Goal: Information Seeking & Learning: Check status

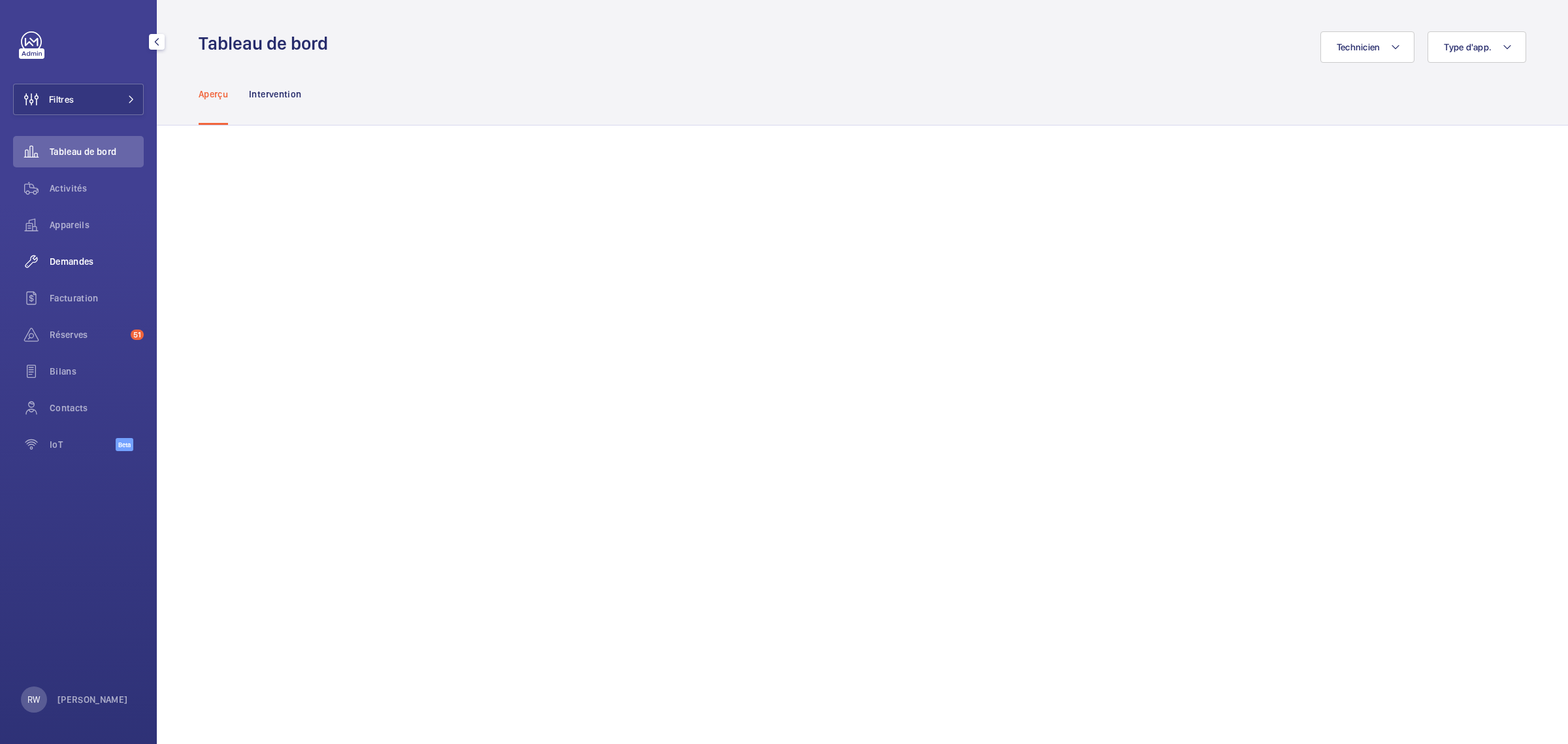
click at [57, 263] on span "Demandes" at bounding box center [97, 261] width 94 height 13
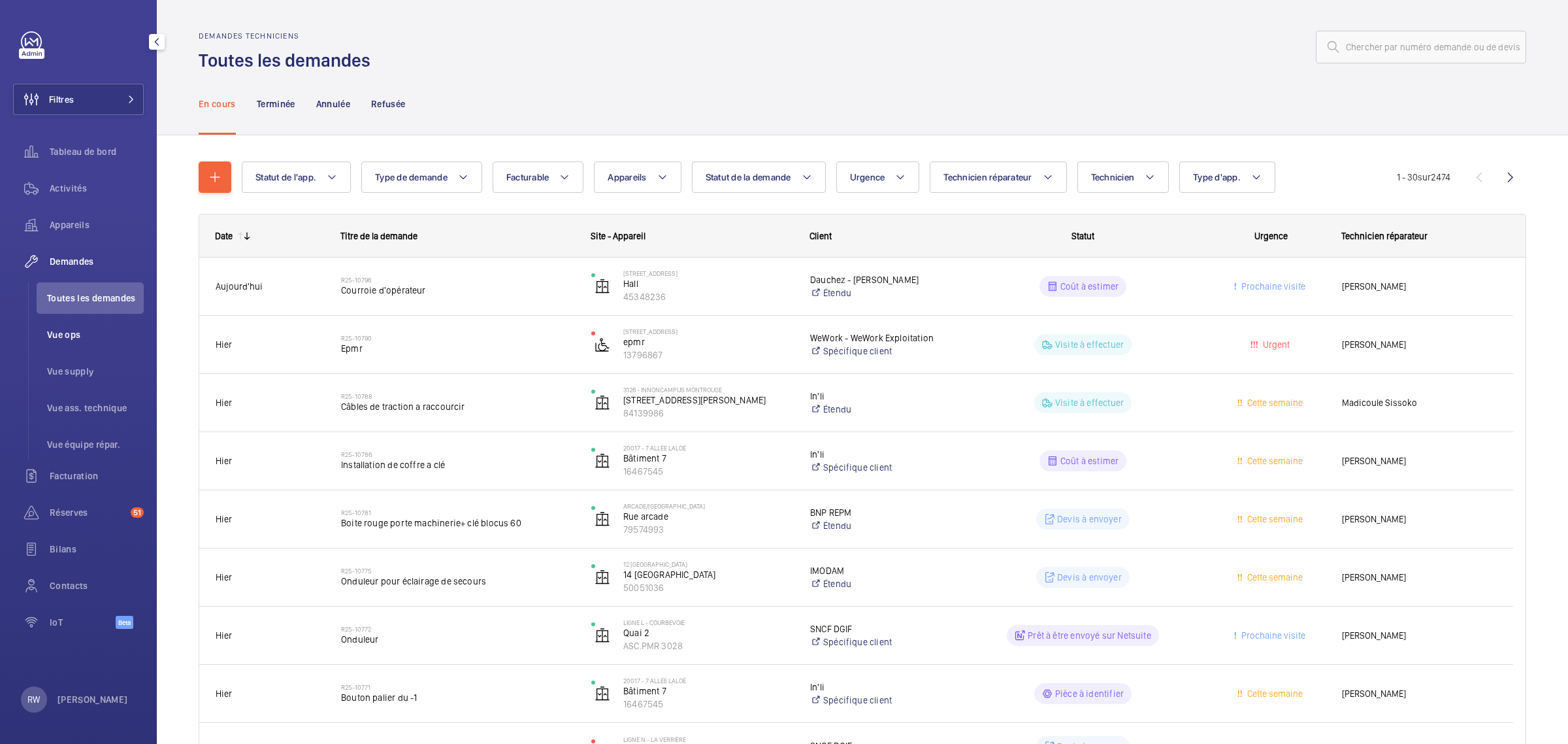
click at [65, 331] on span "Vue ops" at bounding box center [95, 335] width 97 height 13
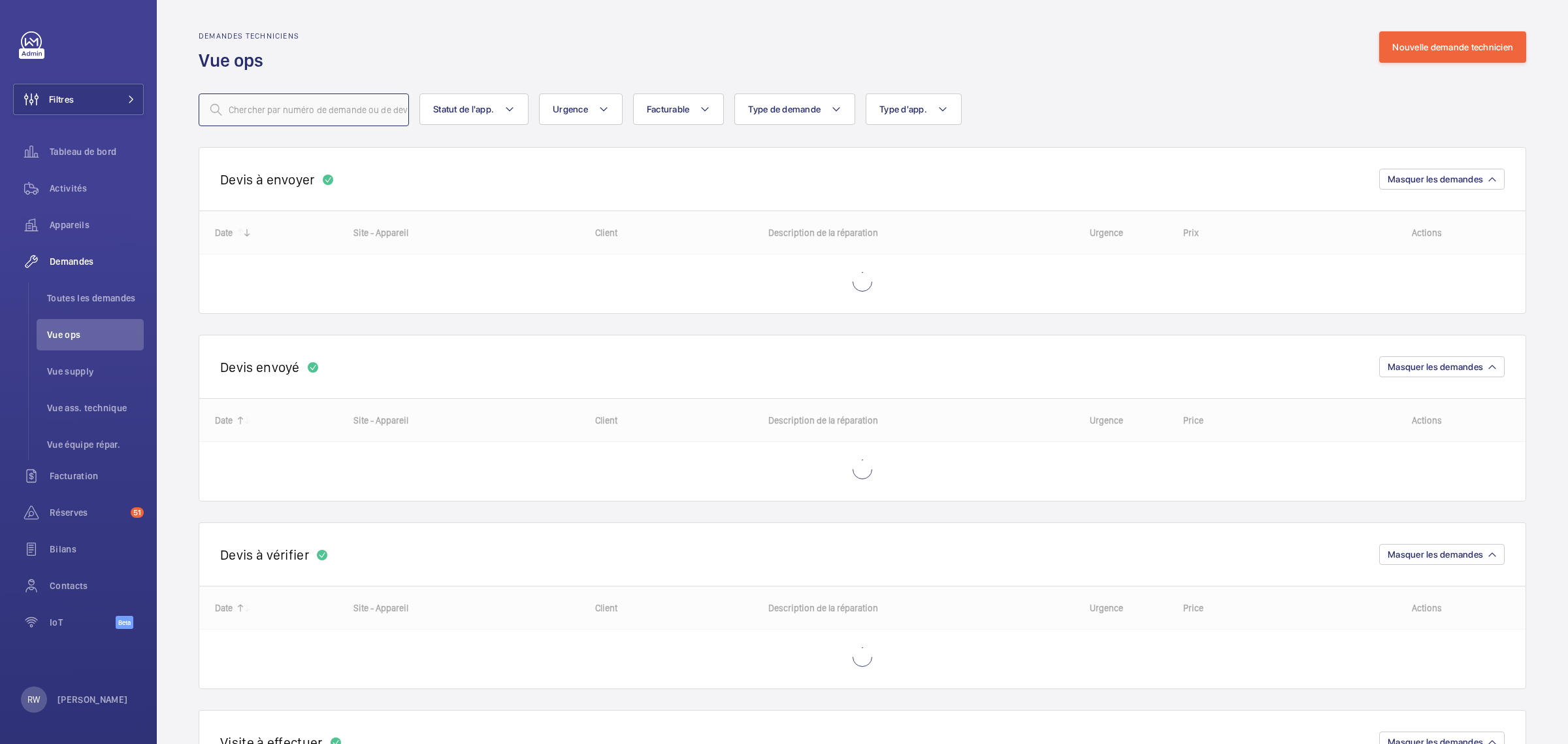
click at [304, 113] on input "text" at bounding box center [303, 110] width 211 height 33
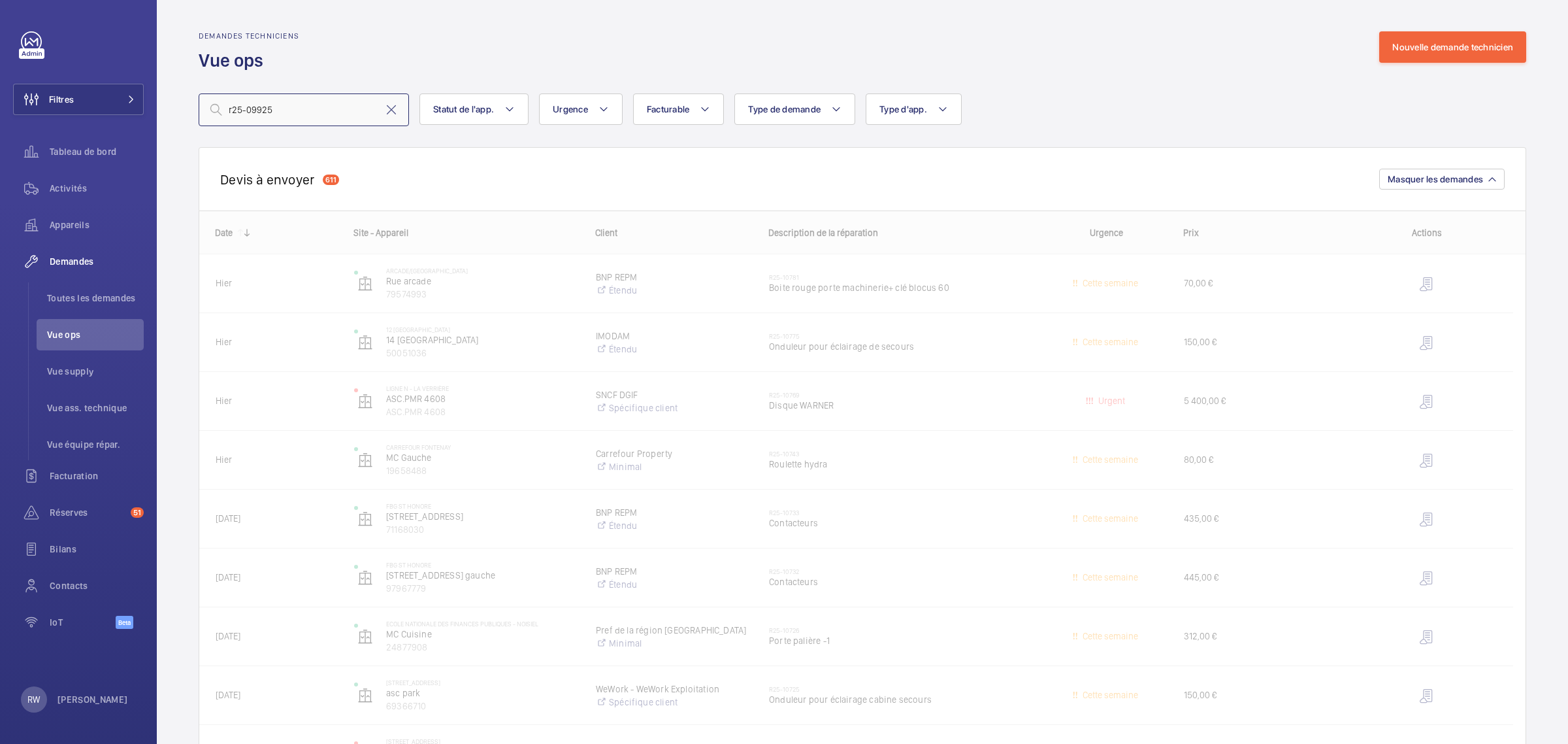
type input "r25-09925"
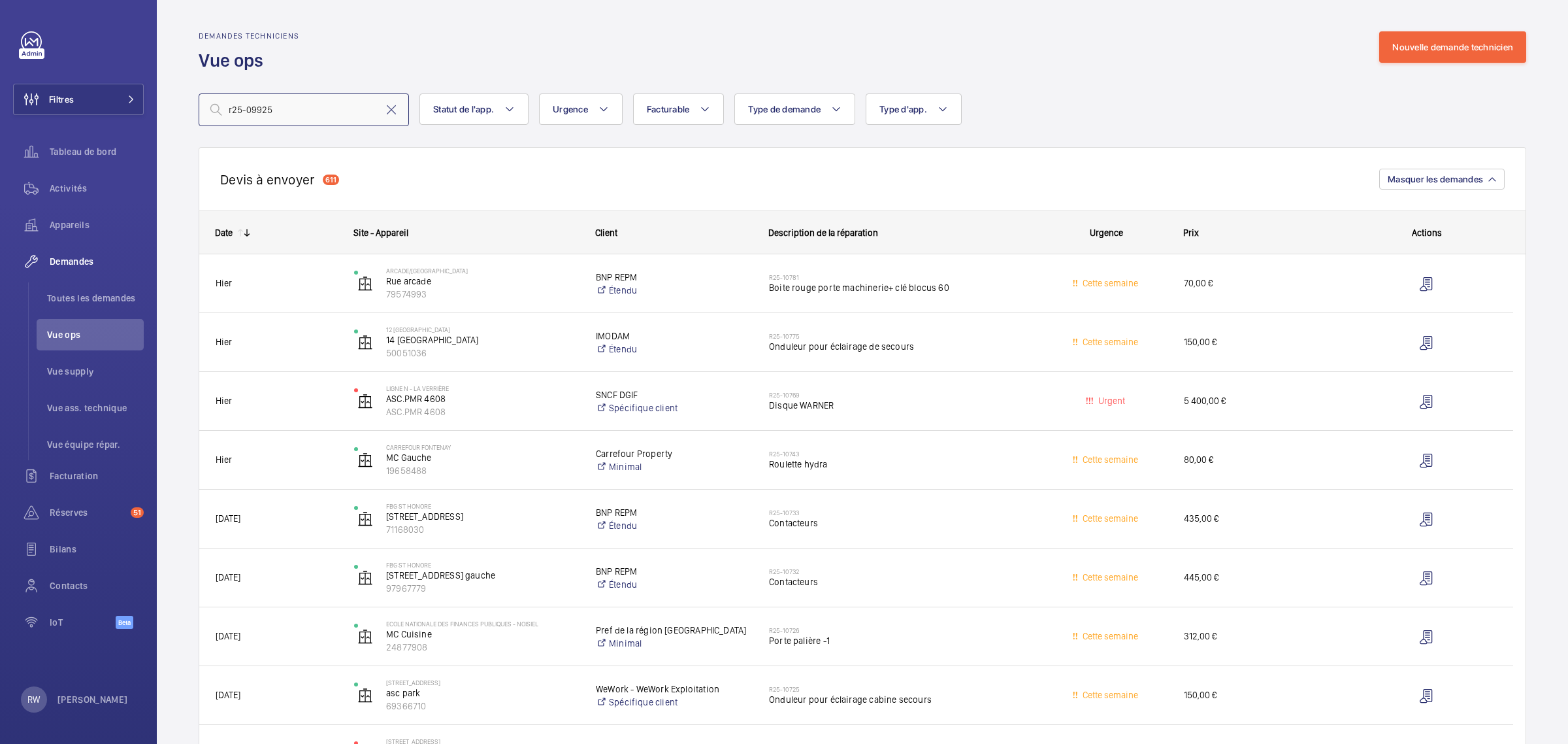
click at [312, 105] on input "r25-09925" at bounding box center [303, 110] width 211 height 33
drag, startPoint x: 319, startPoint y: 112, endPoint x: 184, endPoint y: 108, distance: 135.1
click at [100, 297] on span "Toutes les demandes" at bounding box center [95, 298] width 97 height 13
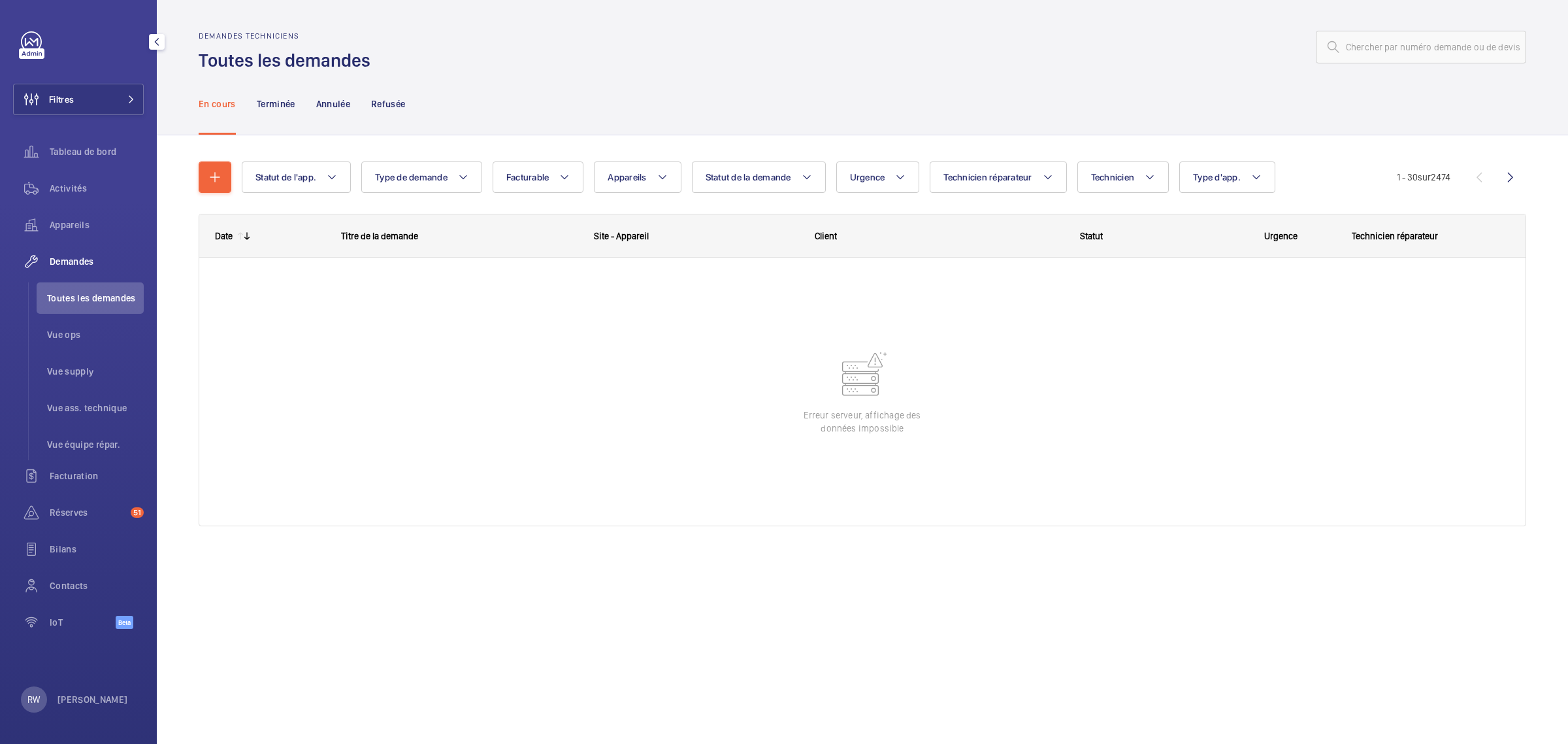
click at [27, 33] on link at bounding box center [32, 42] width 21 height 21
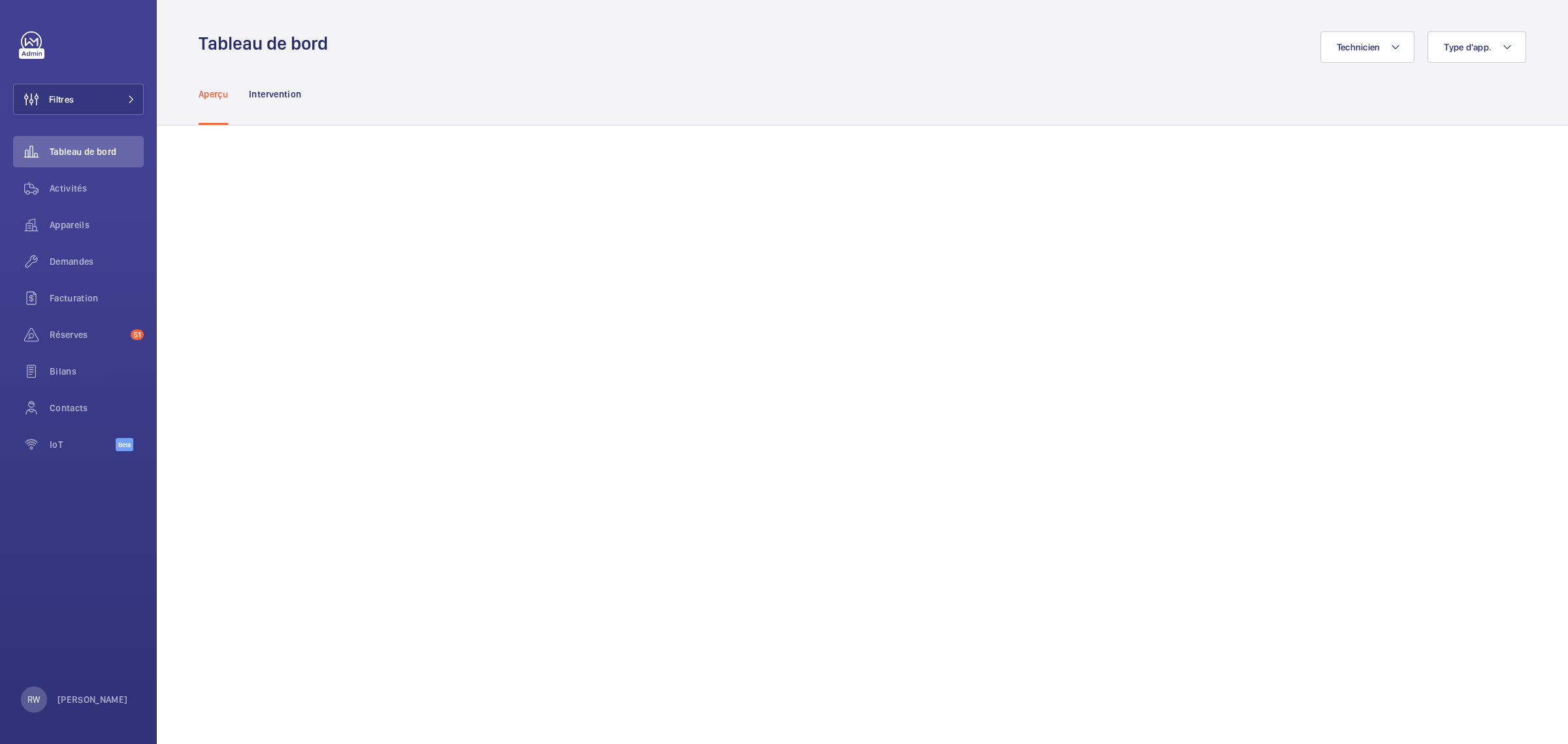
click at [554, 76] on div "Aperçu Intervention" at bounding box center [862, 94] width 1328 height 62
click at [69, 263] on span "Demandes" at bounding box center [97, 261] width 94 height 13
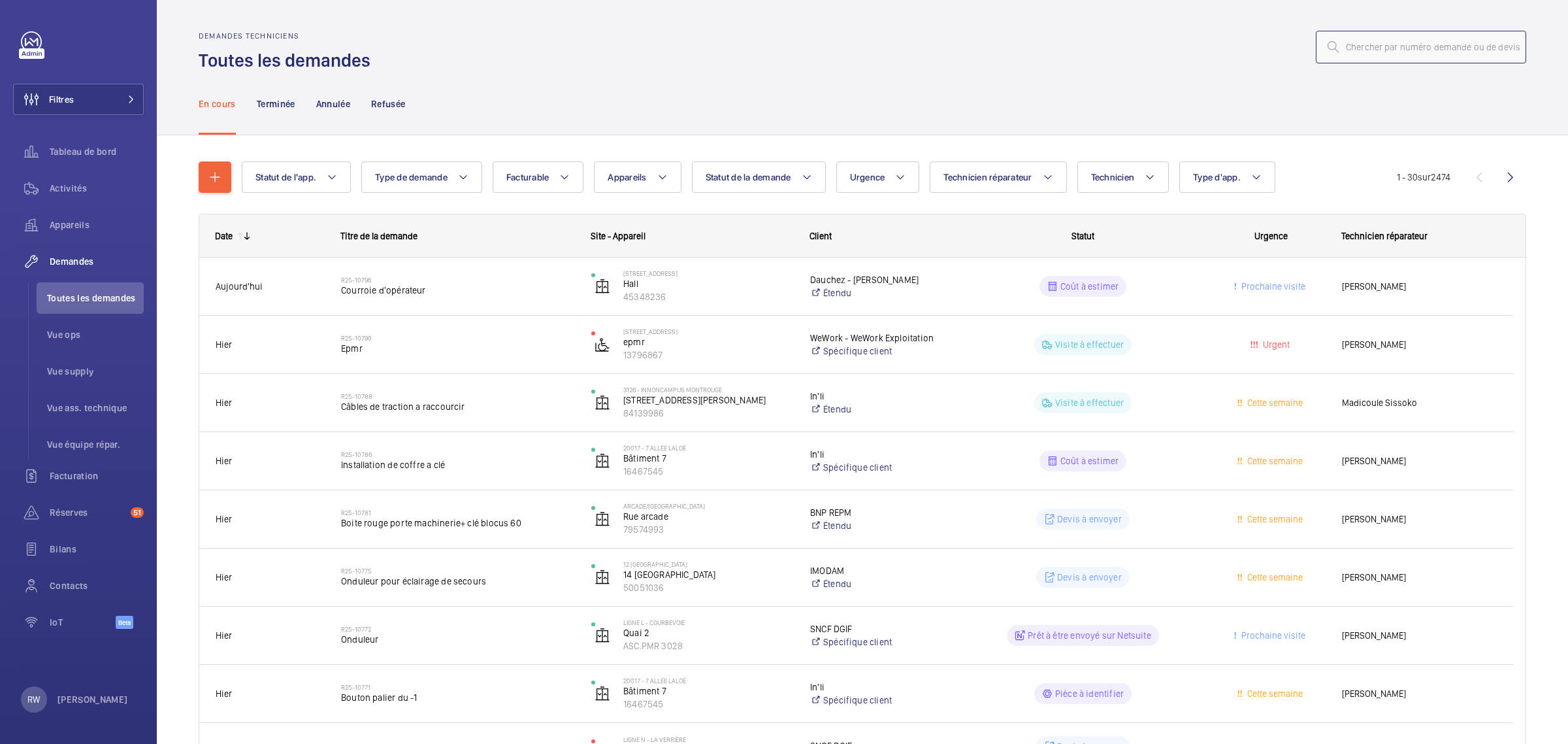
click at [1431, 41] on input "text" at bounding box center [1421, 47] width 211 height 33
paste input "r25-09925"
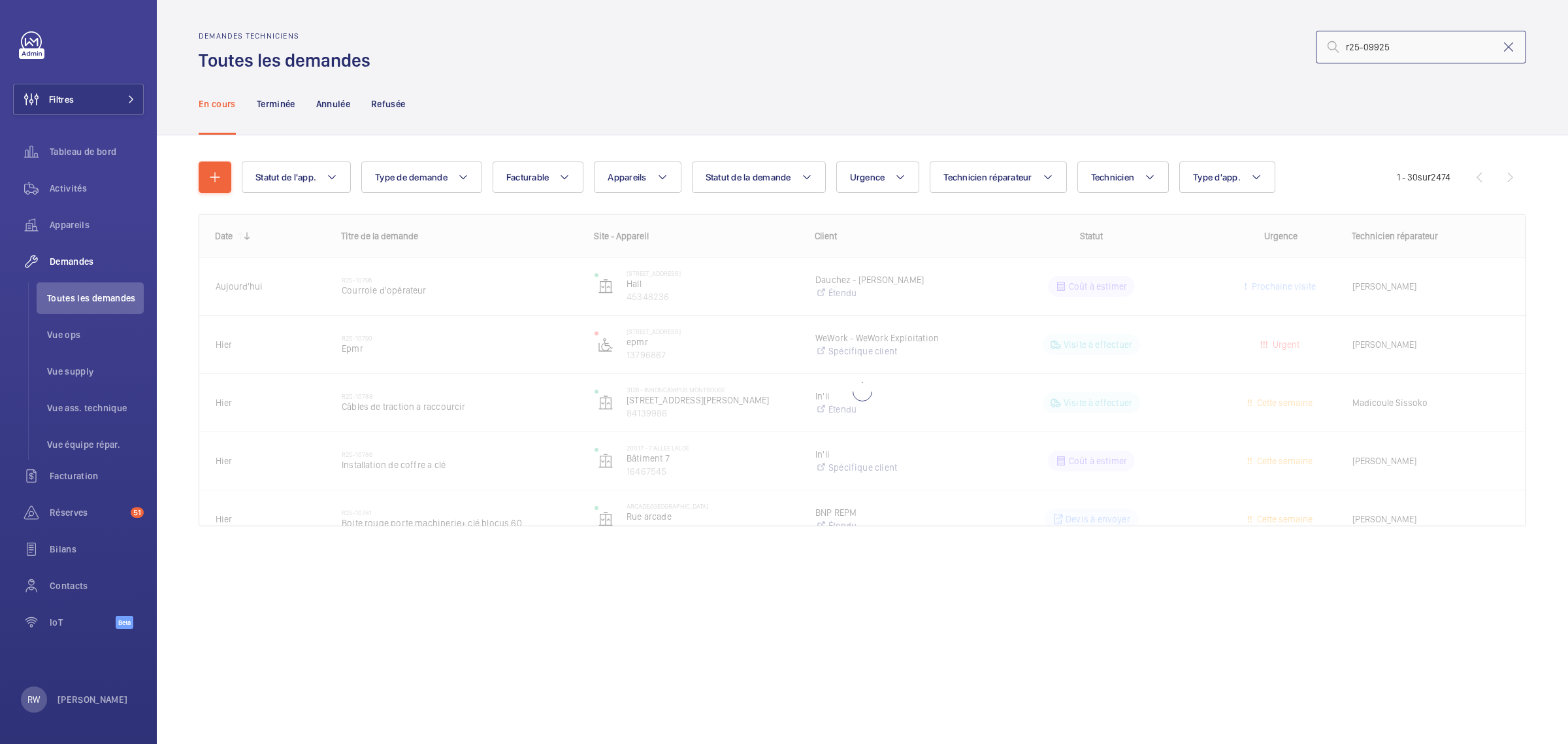
type input "r25-09925"
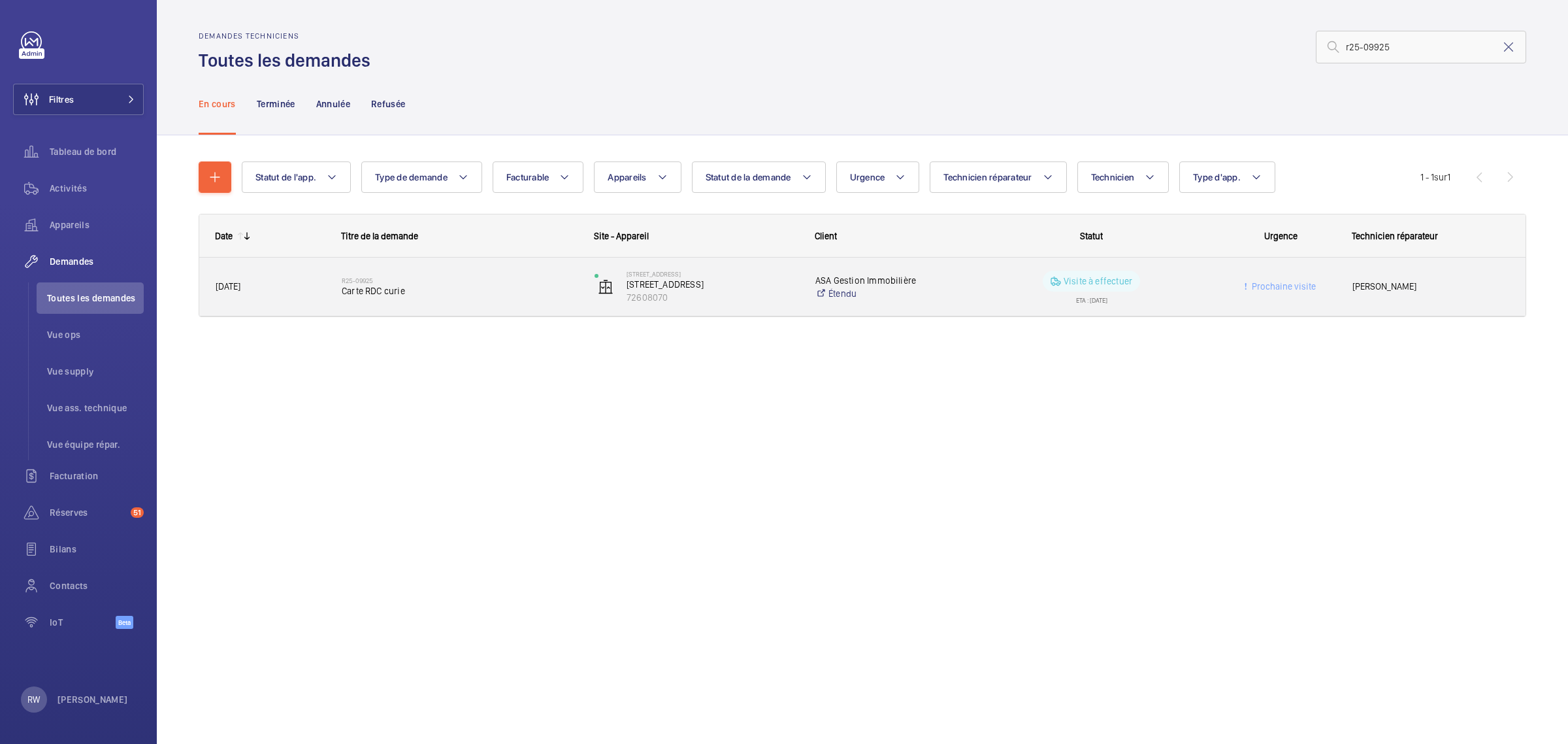
click at [1116, 282] on p "Visite à effectuer" at bounding box center [1098, 282] width 69 height 13
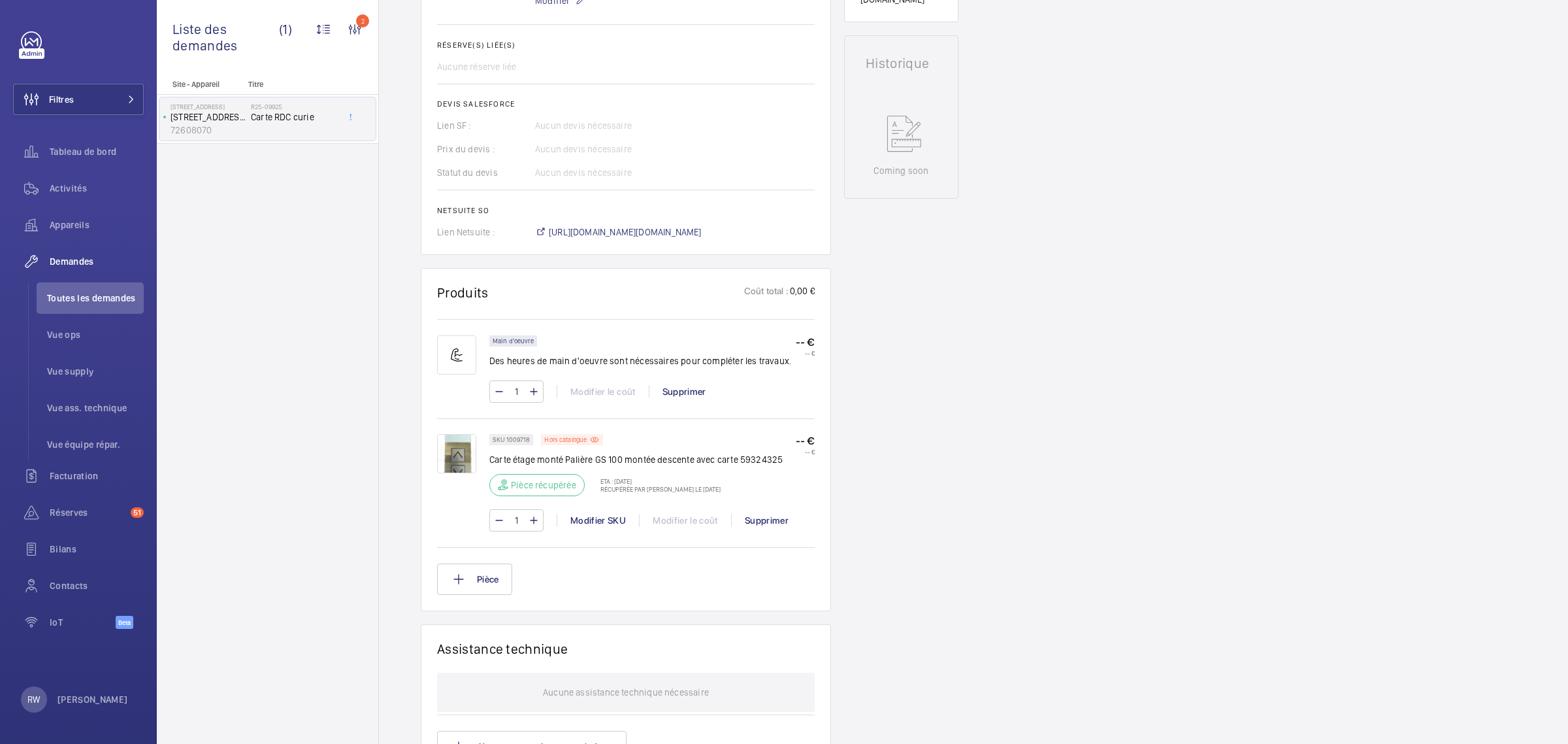
scroll to position [444, 0]
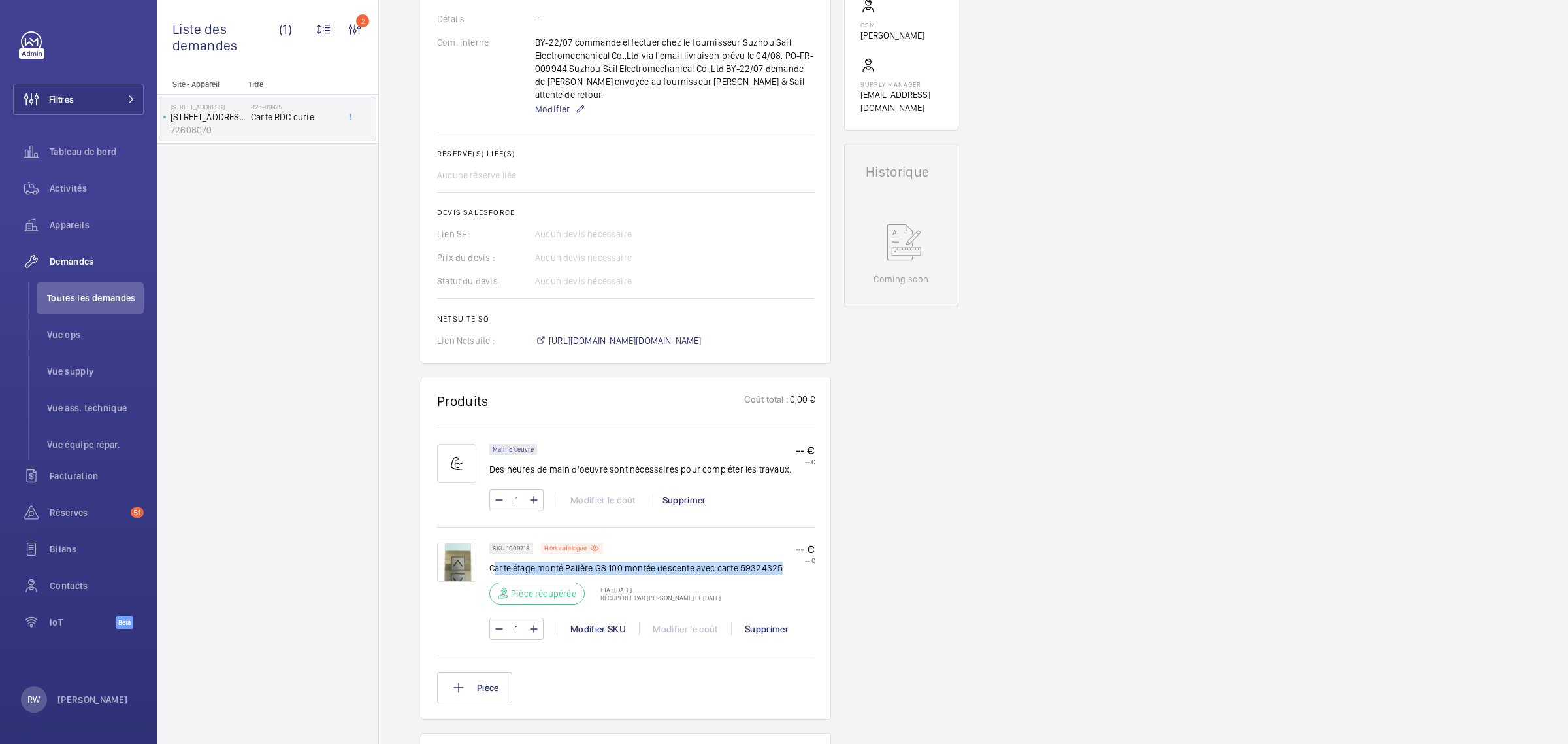
drag, startPoint x: 497, startPoint y: 552, endPoint x: 785, endPoint y: 556, distance: 288.0
click at [785, 556] on div "SKU 1009718 Hors catalogue Carte étage monté Palière GS 100 montée descente ave…" at bounding box center [652, 576] width 325 height 70
click at [537, 587] on p "Pièce récupérée" at bounding box center [544, 594] width 65 height 13
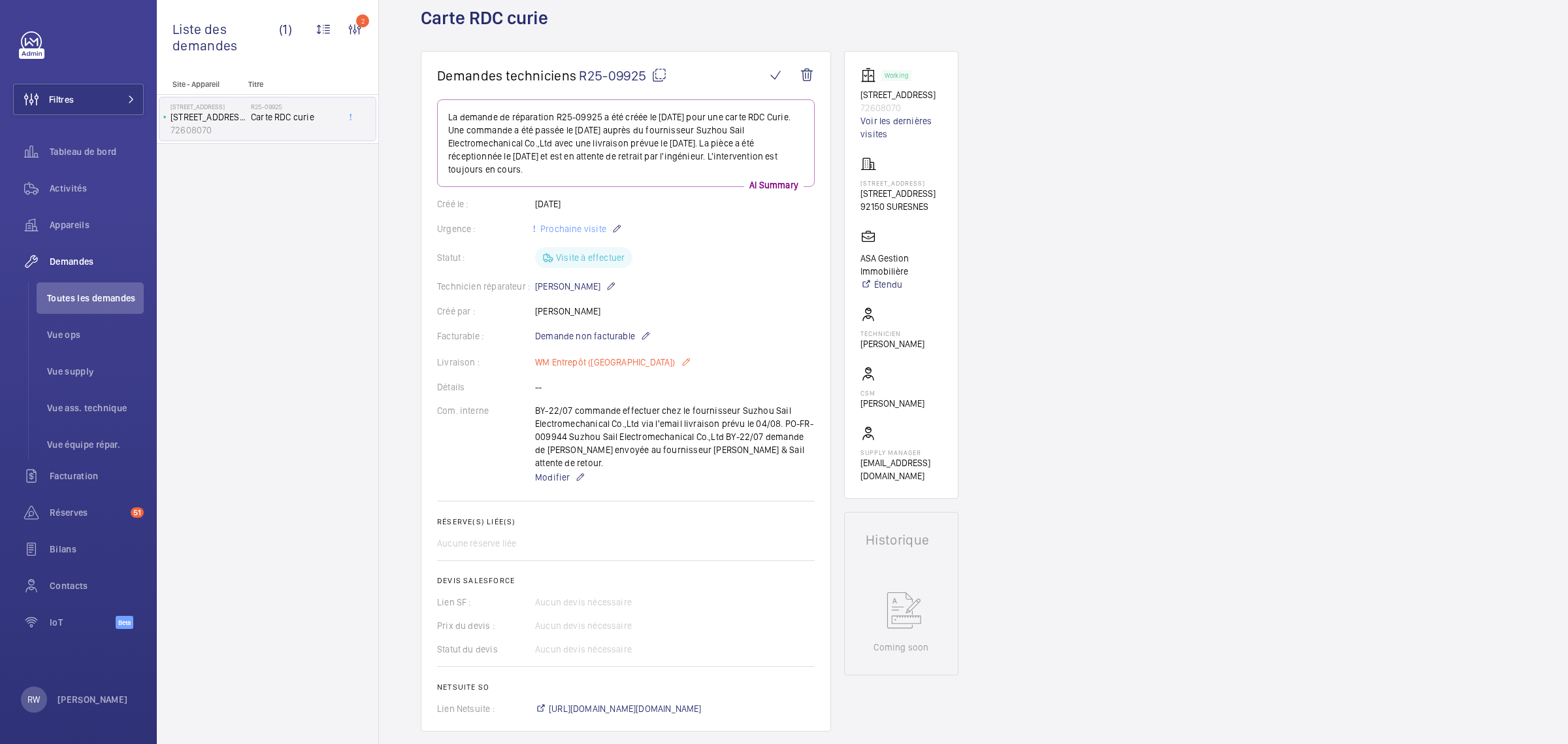
scroll to position [0, 0]
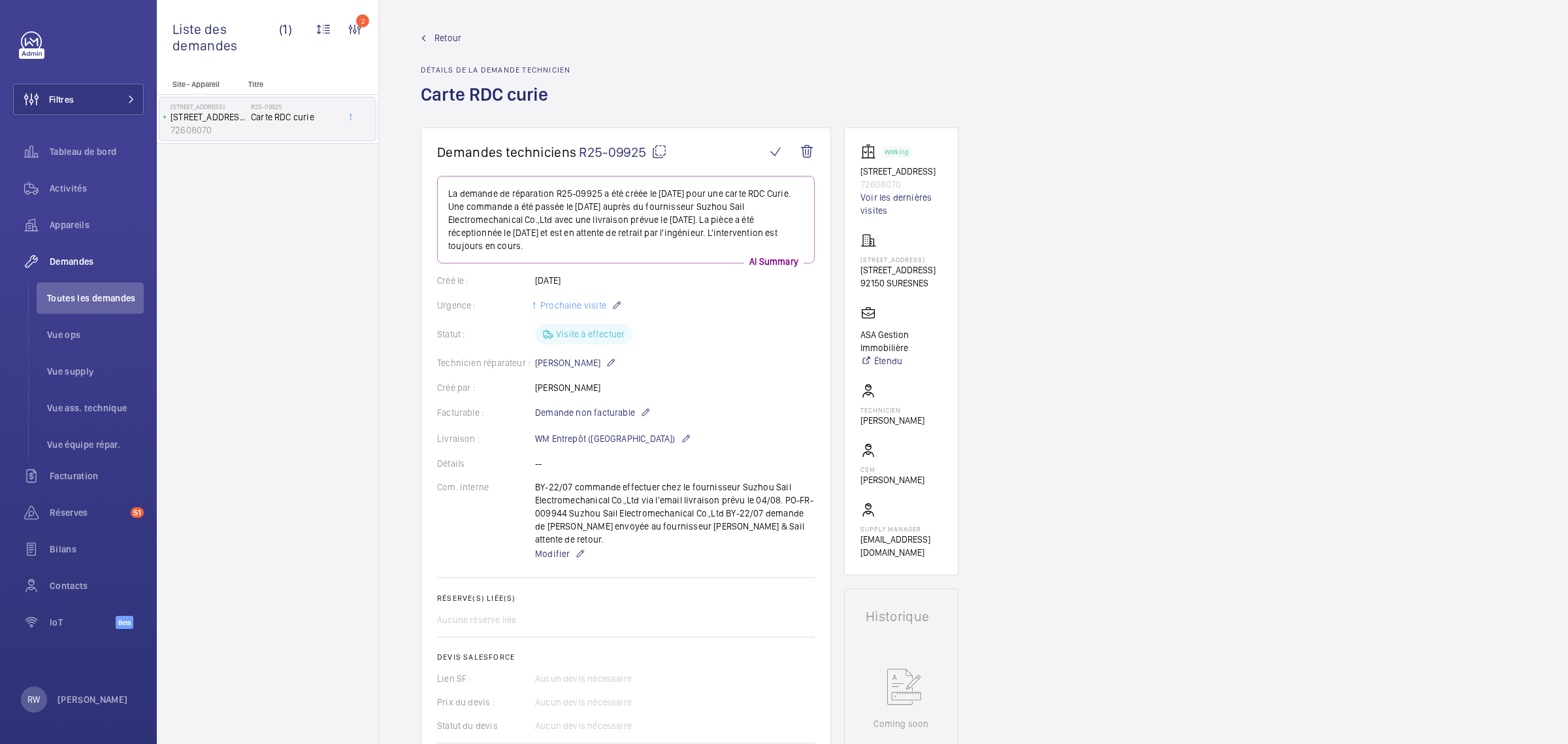
click at [433, 23] on wm-front-admin-header "Retour Détails de la demande technicien Carte RDC curie" at bounding box center [974, 63] width 1189 height 127
click at [453, 46] on div "Retour Détails de la demande technicien Carte RDC curie" at bounding box center [495, 79] width 149 height 96
click at [442, 39] on span "Retour" at bounding box center [448, 38] width 27 height 13
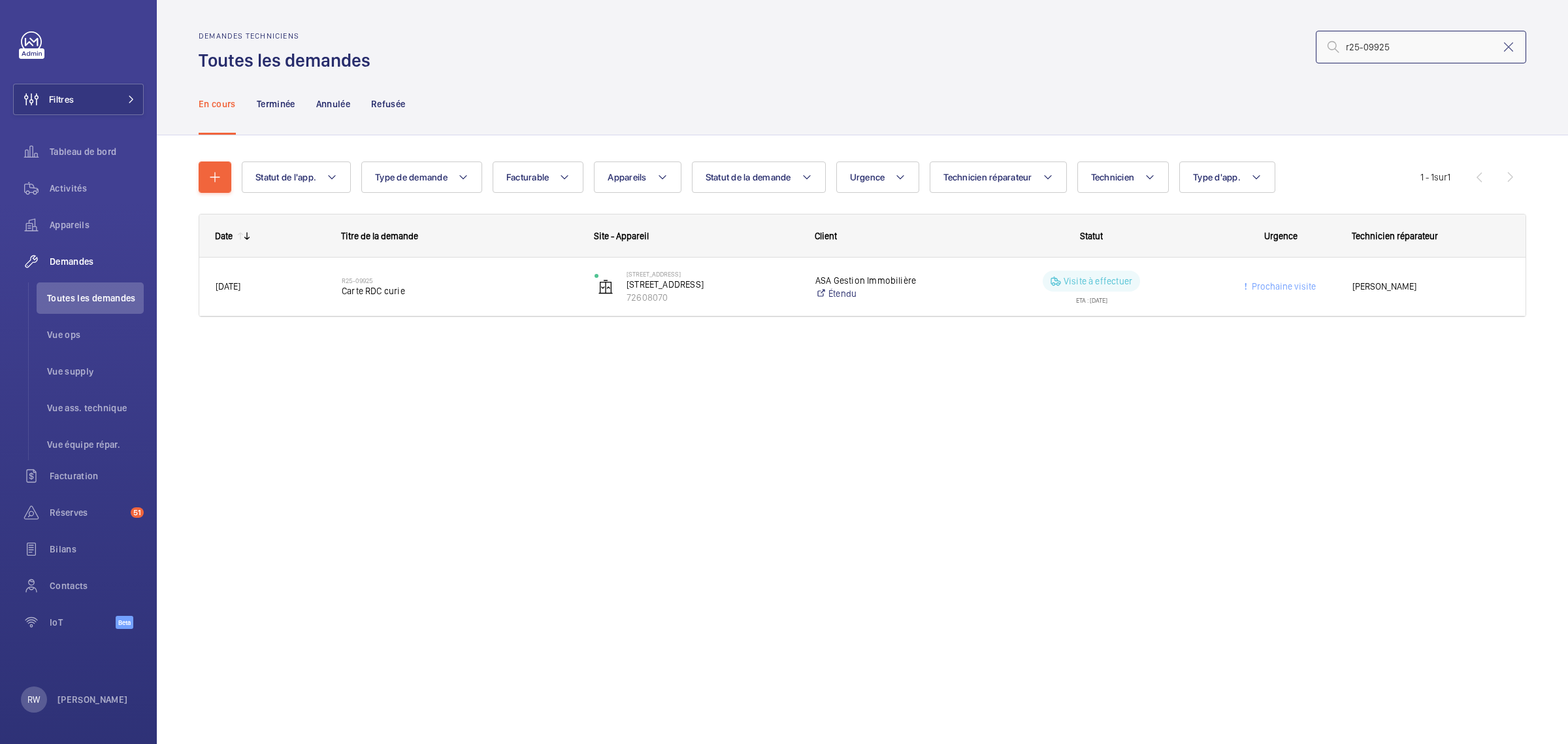
click at [1401, 48] on input "r25-09925" at bounding box center [1421, 47] width 211 height 33
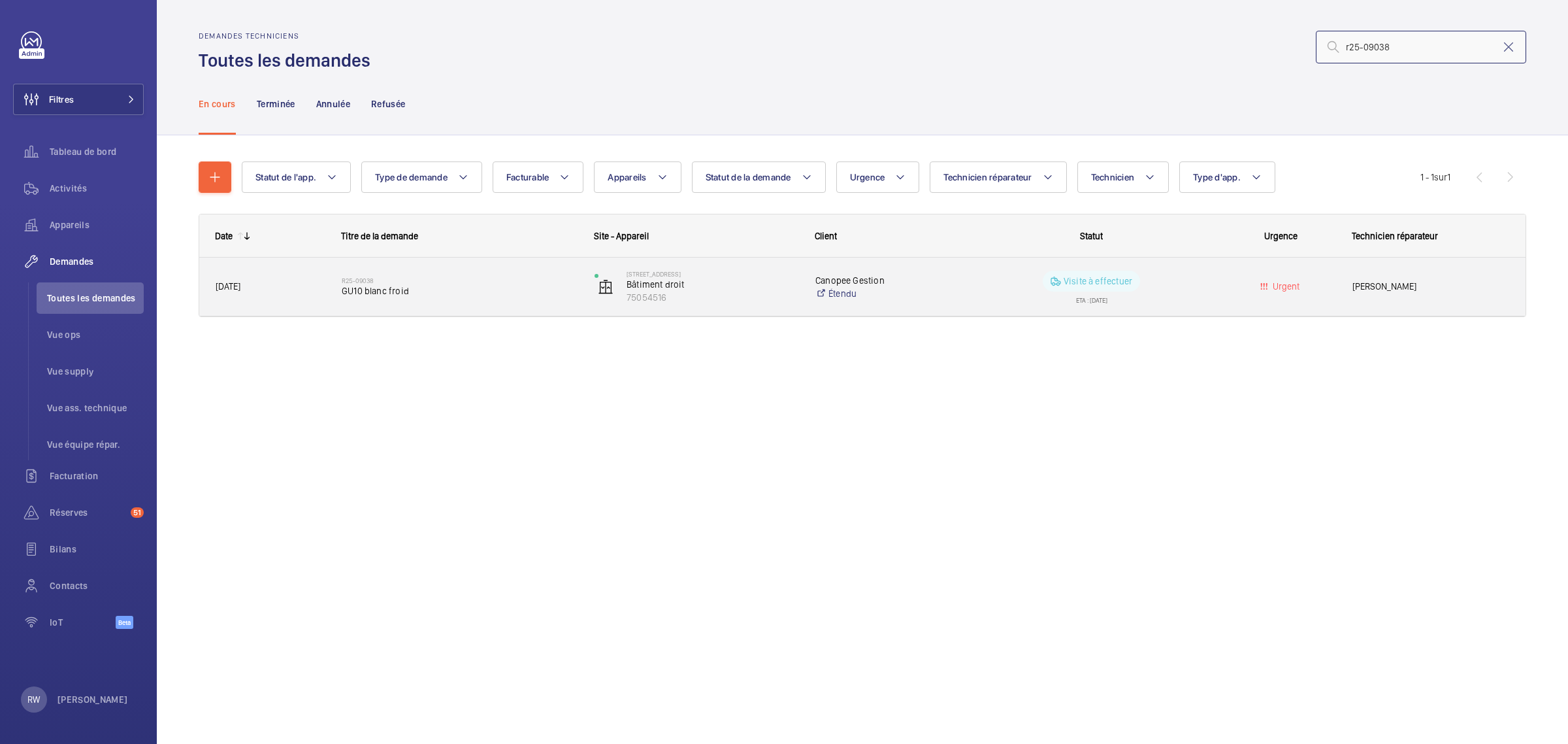
type input "r25-09038"
click at [918, 279] on p "Canopee Gestion" at bounding box center [885, 281] width 141 height 13
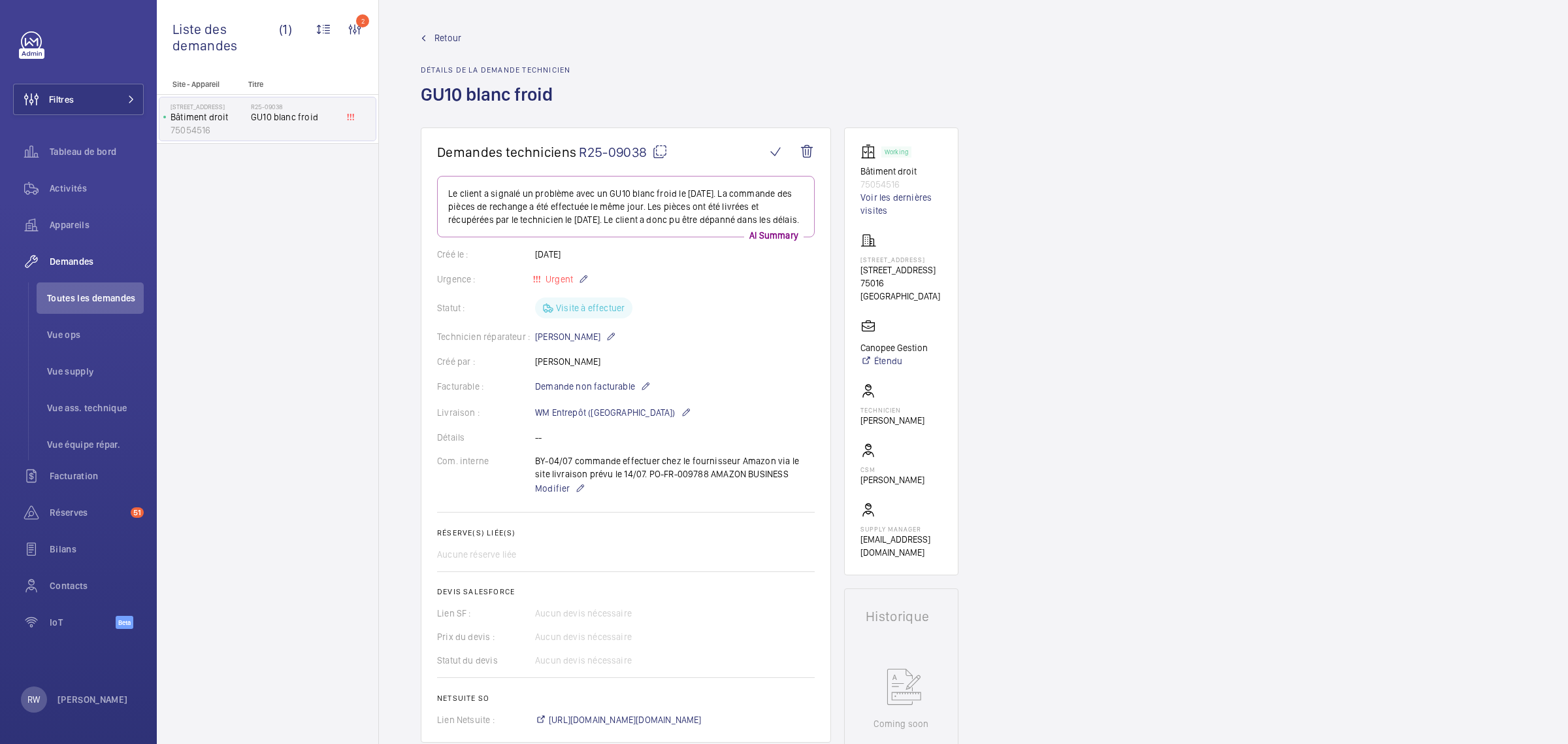
click at [453, 38] on span "Retour" at bounding box center [448, 38] width 27 height 13
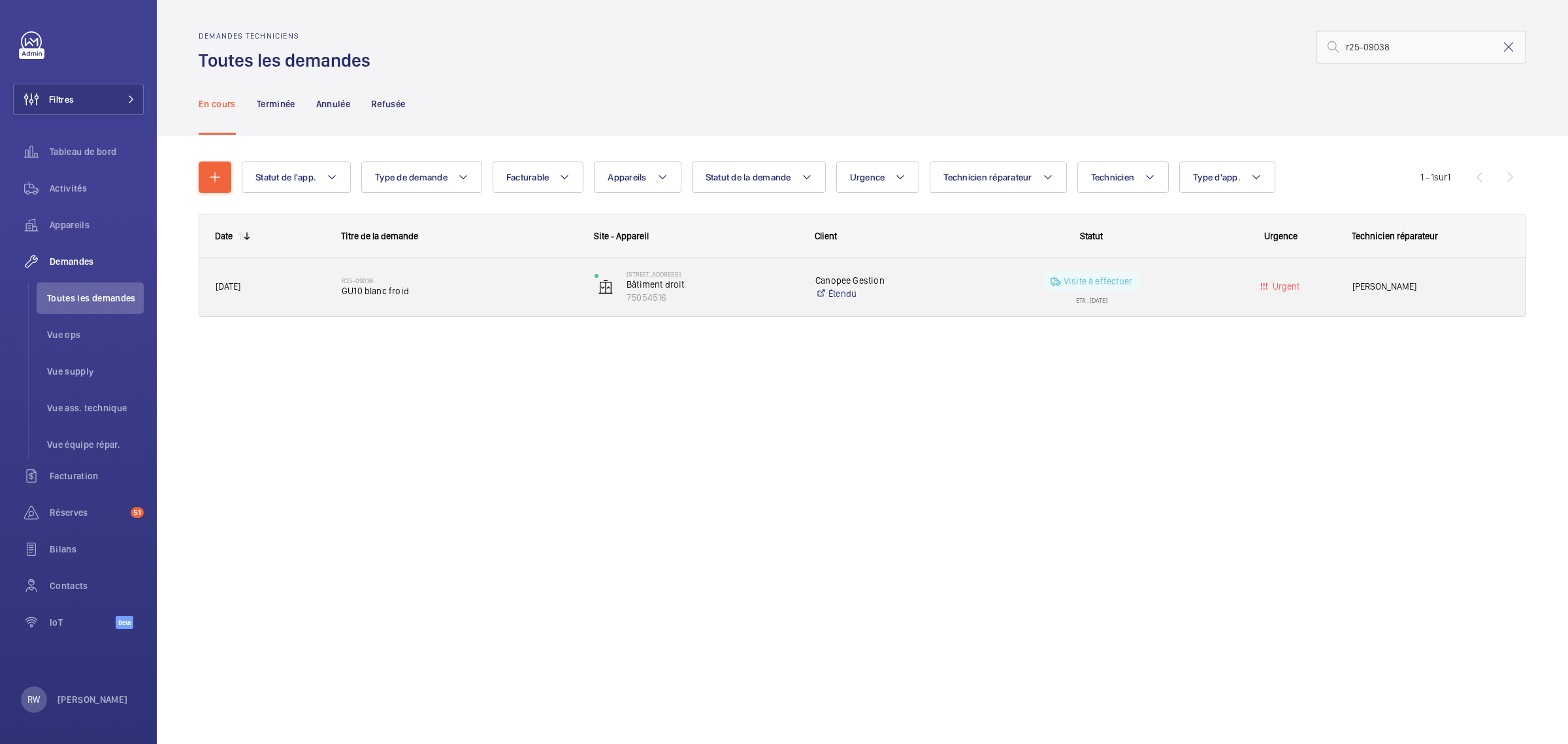
click at [1153, 285] on wm-front-pills-cell "Visite à effectuer ETA : [DATE]" at bounding box center [1091, 287] width 235 height 33
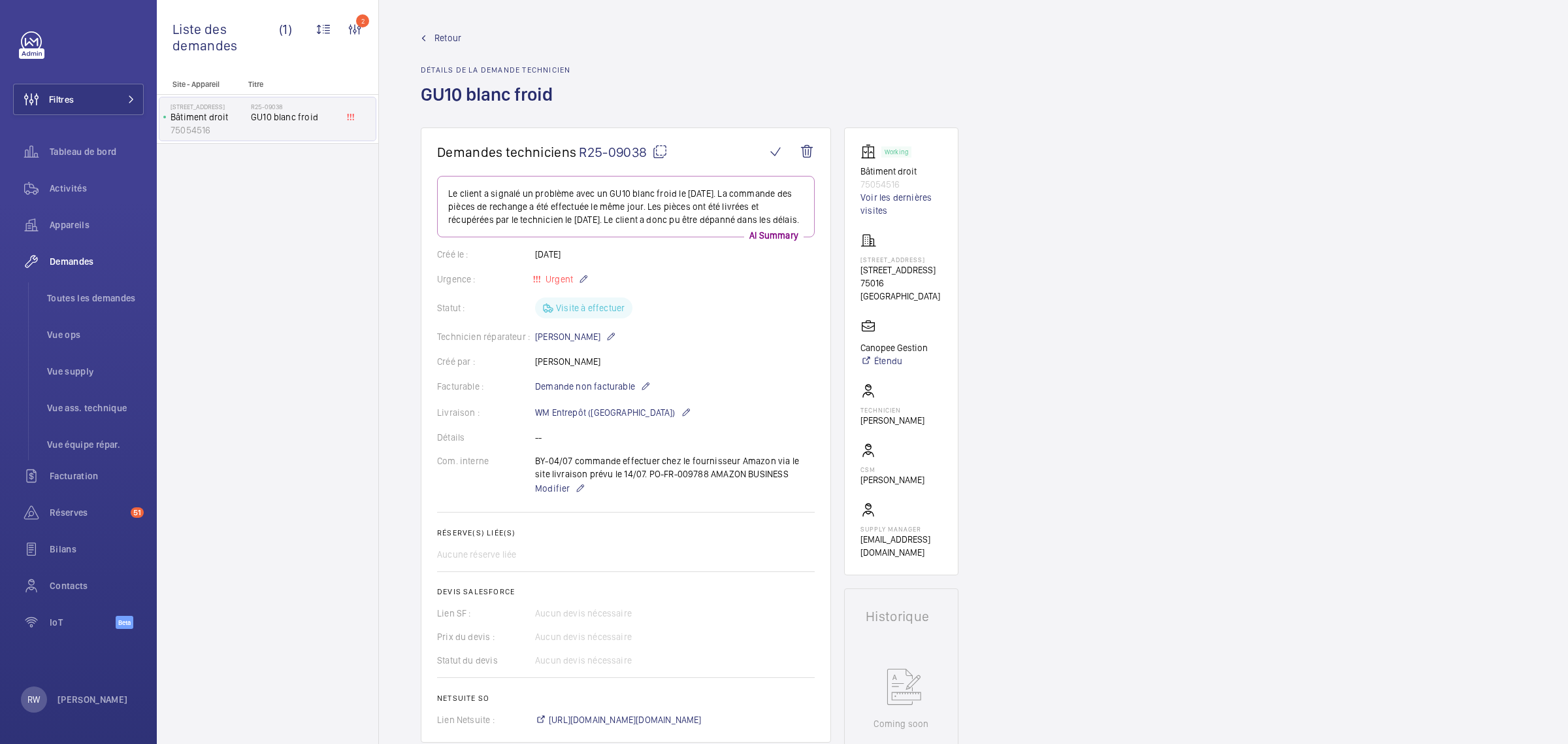
click at [444, 34] on span "Retour" at bounding box center [448, 38] width 27 height 13
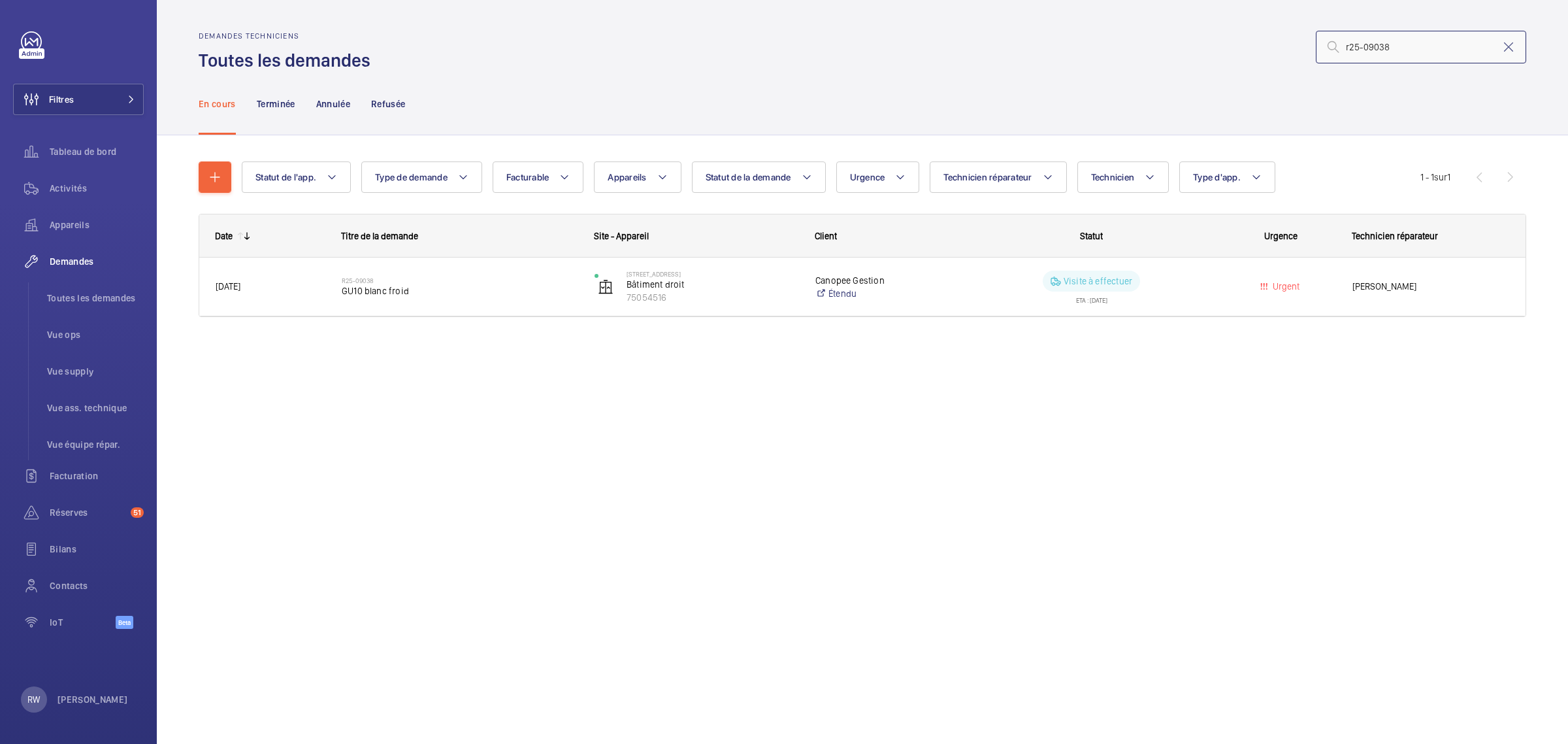
drag, startPoint x: 1410, startPoint y: 49, endPoint x: 1367, endPoint y: 41, distance: 43.7
click at [1367, 41] on input "r25-09038" at bounding box center [1421, 47] width 211 height 33
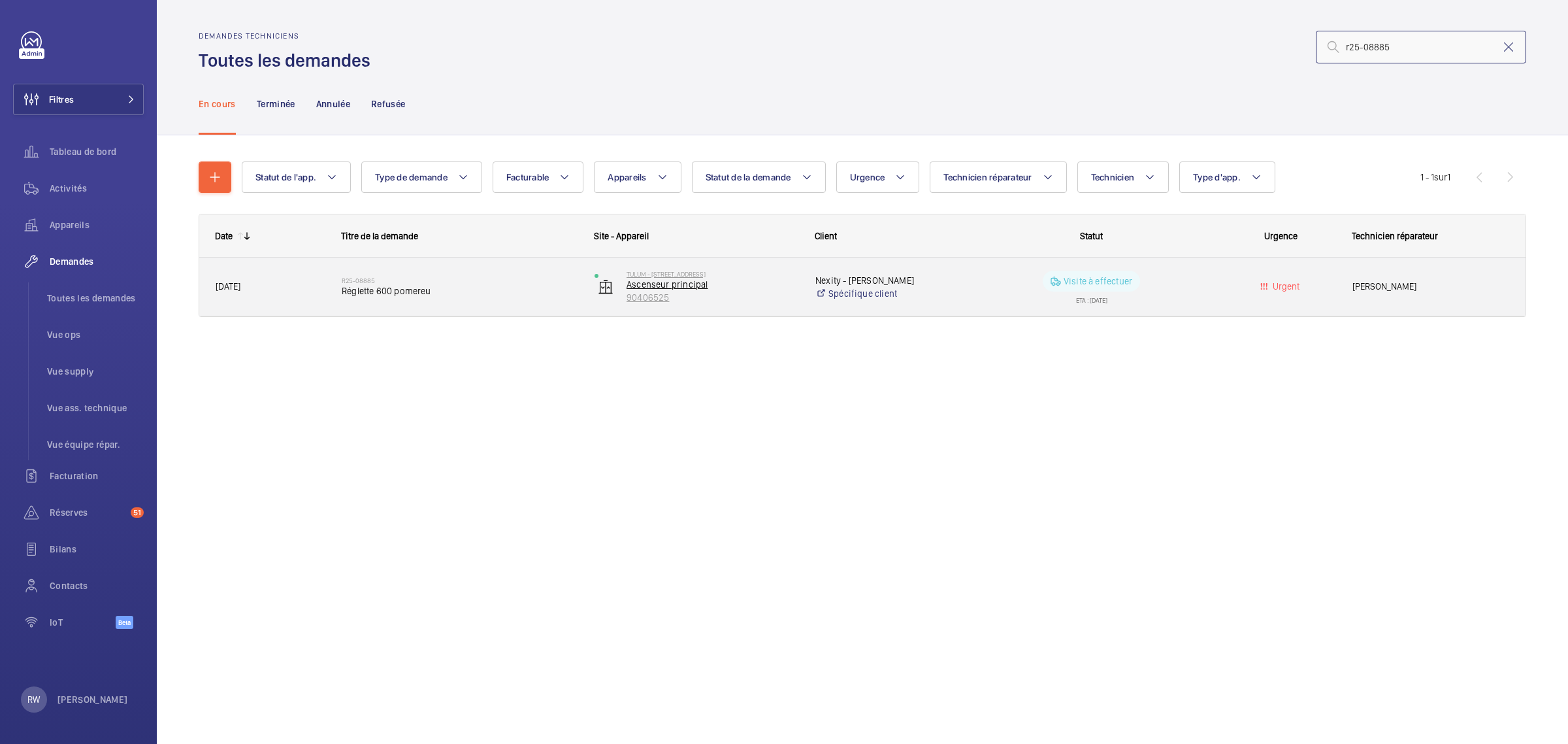
type input "r25-08885"
click at [703, 282] on p "Ascenseur principal" at bounding box center [711, 284] width 171 height 13
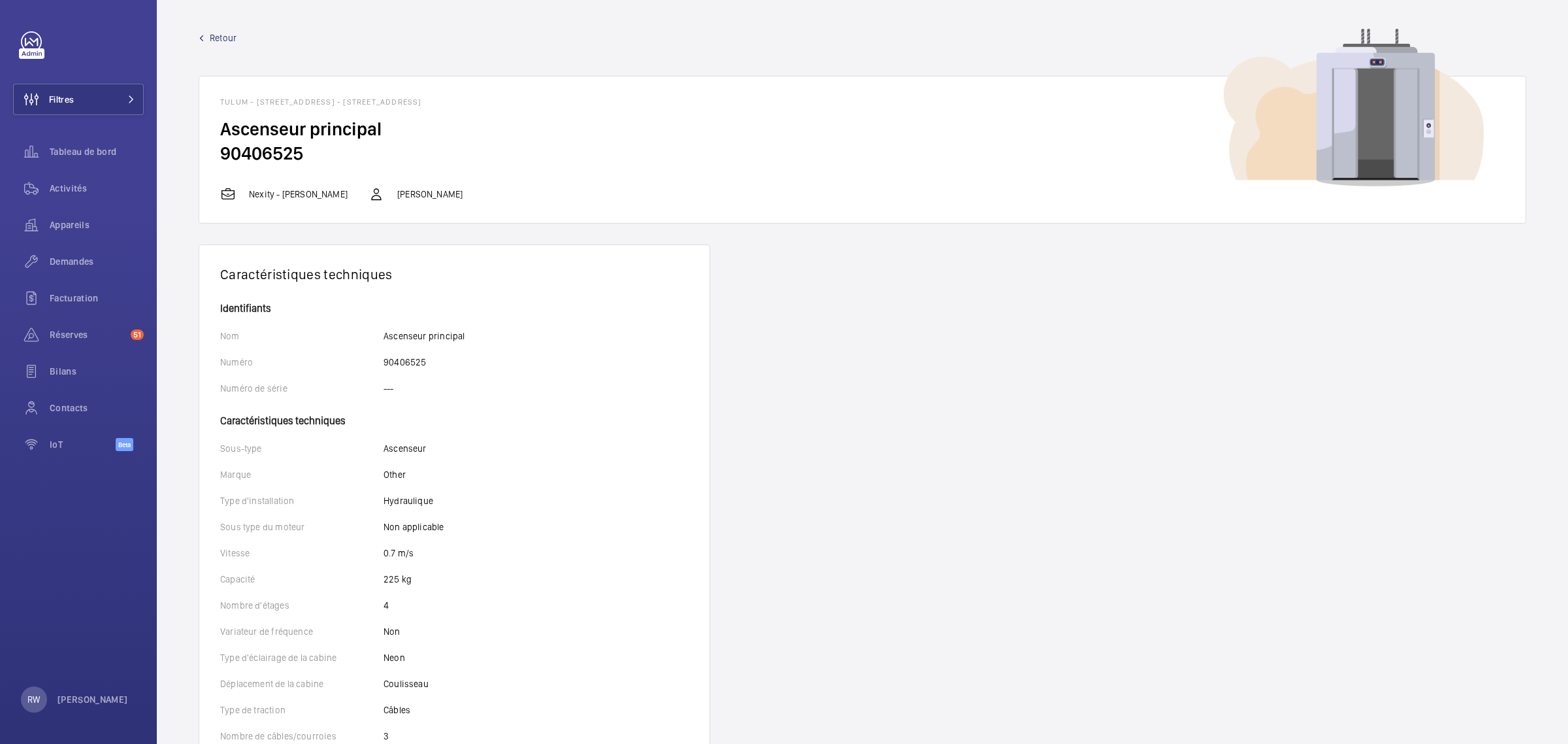
click at [217, 36] on span "Retour" at bounding box center [223, 38] width 27 height 13
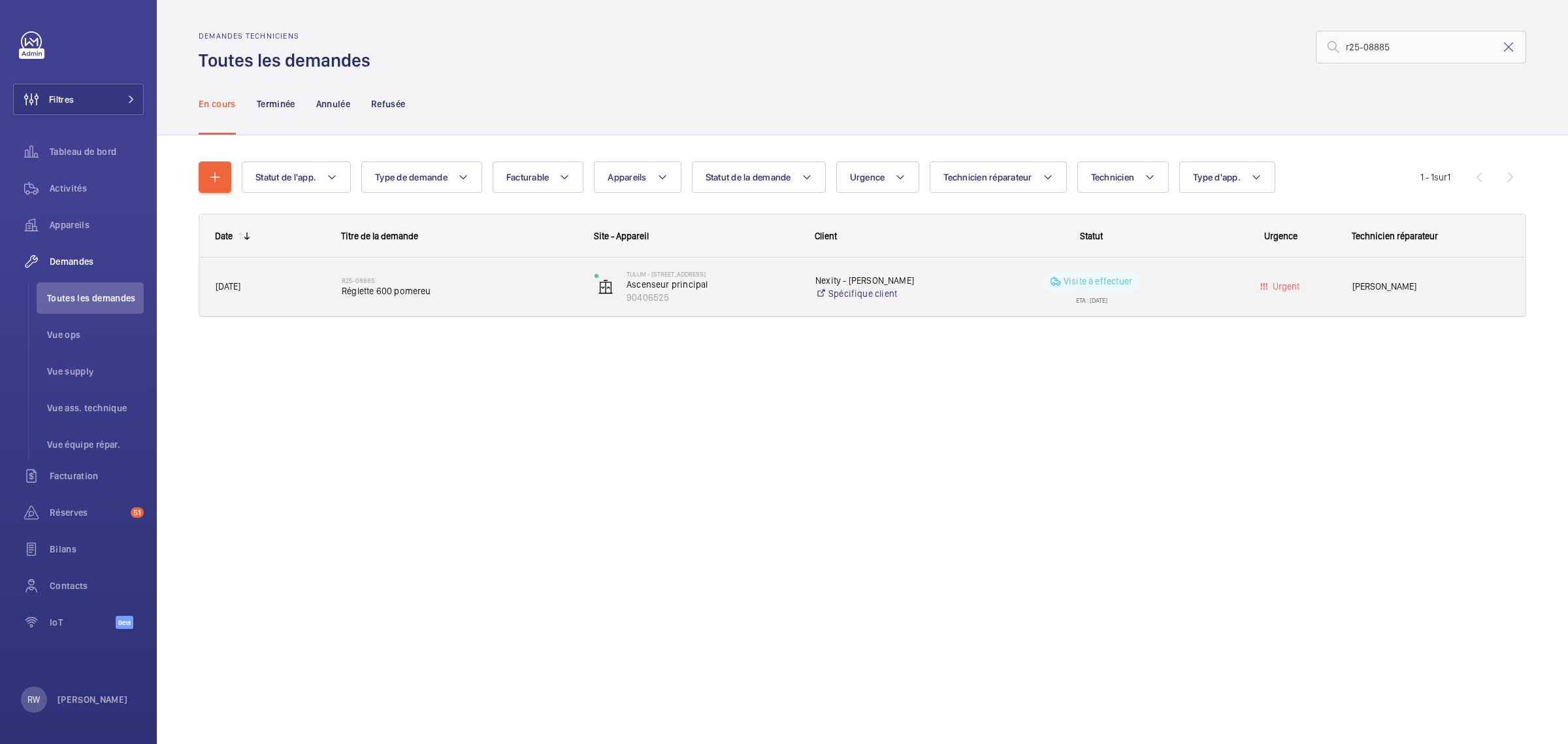
click at [1151, 305] on div "Visite à effectuer ETA : [DATE]" at bounding box center [1083, 286] width 252 height 58
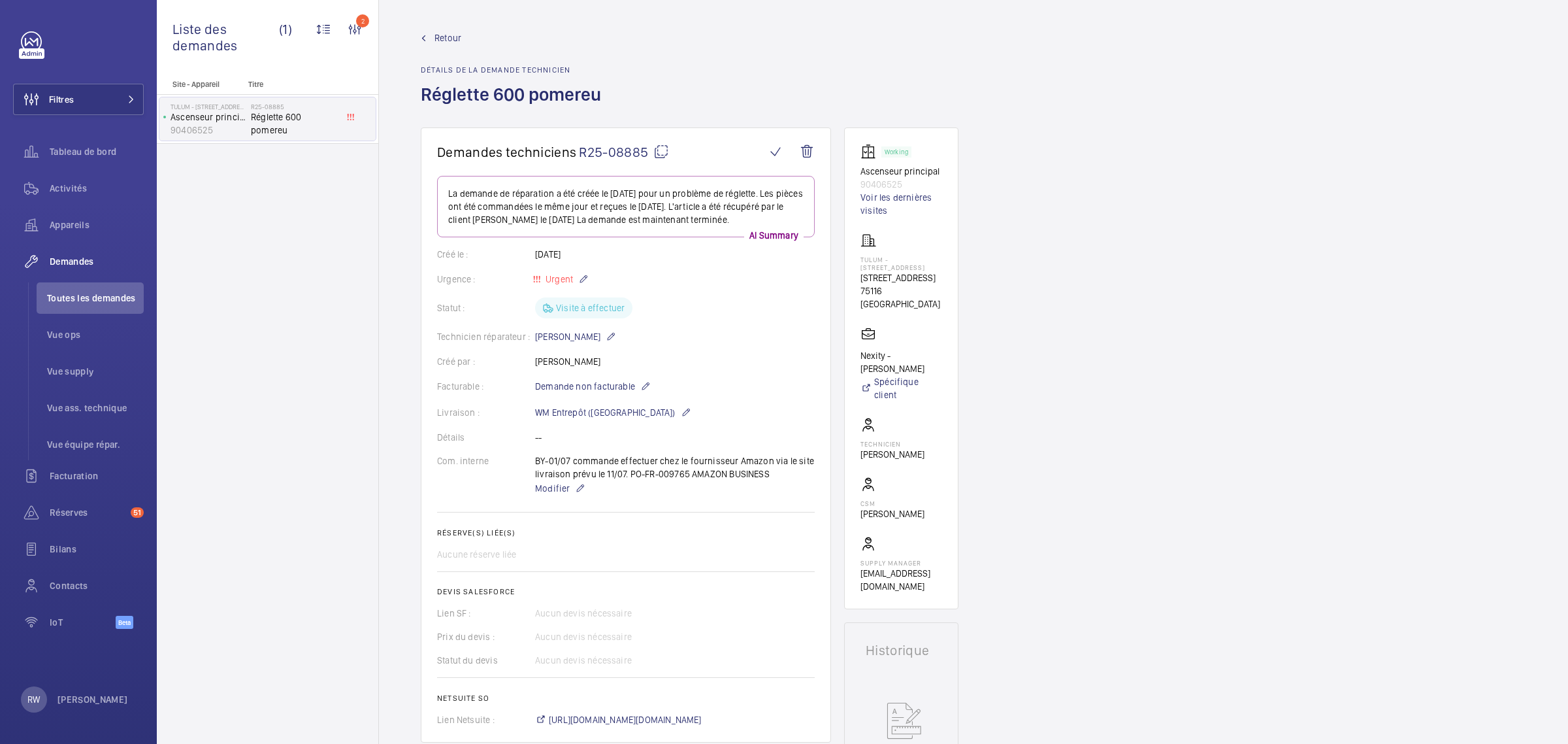
click at [439, 40] on span "Retour" at bounding box center [448, 38] width 27 height 13
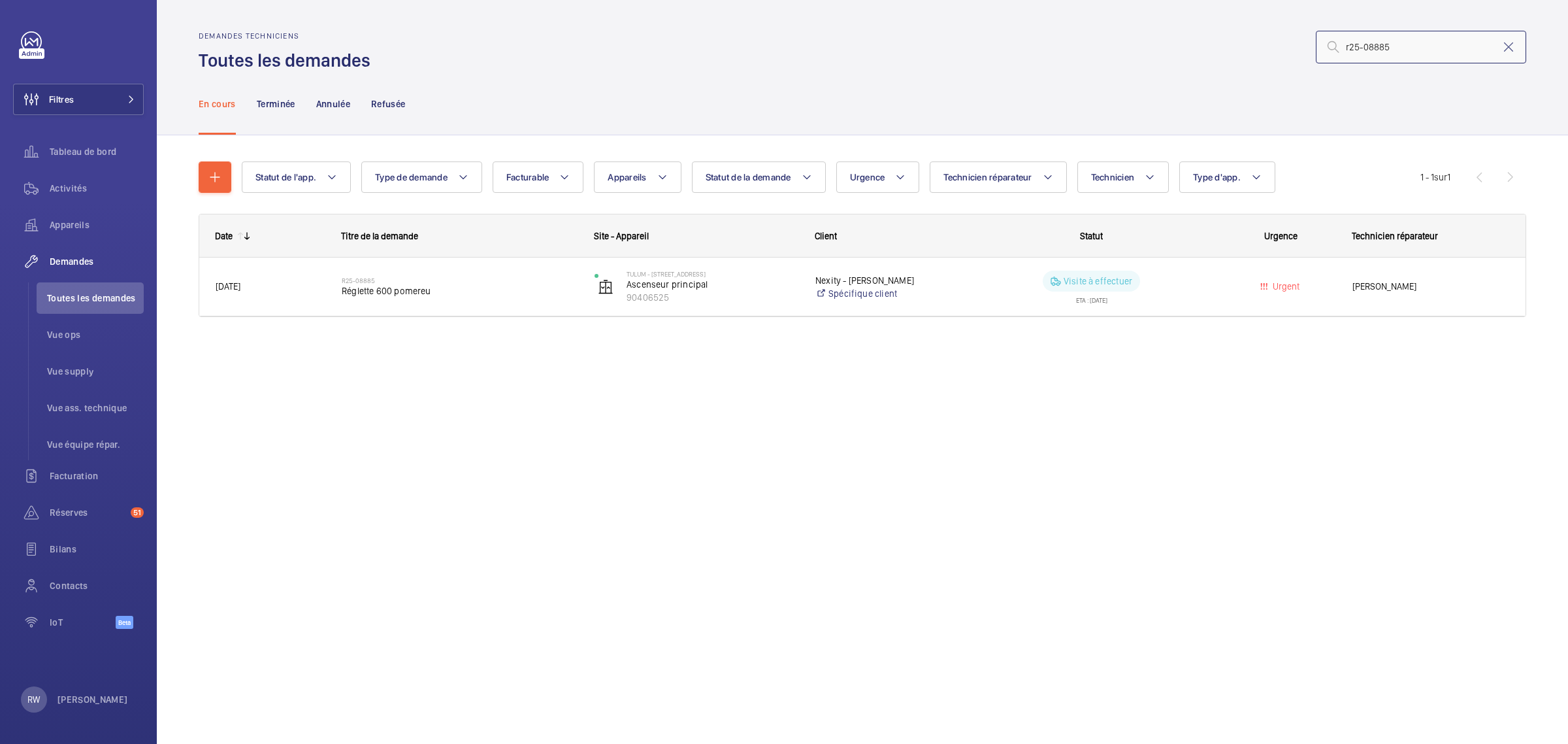
click at [1411, 50] on input "r25-08885" at bounding box center [1421, 47] width 211 height 33
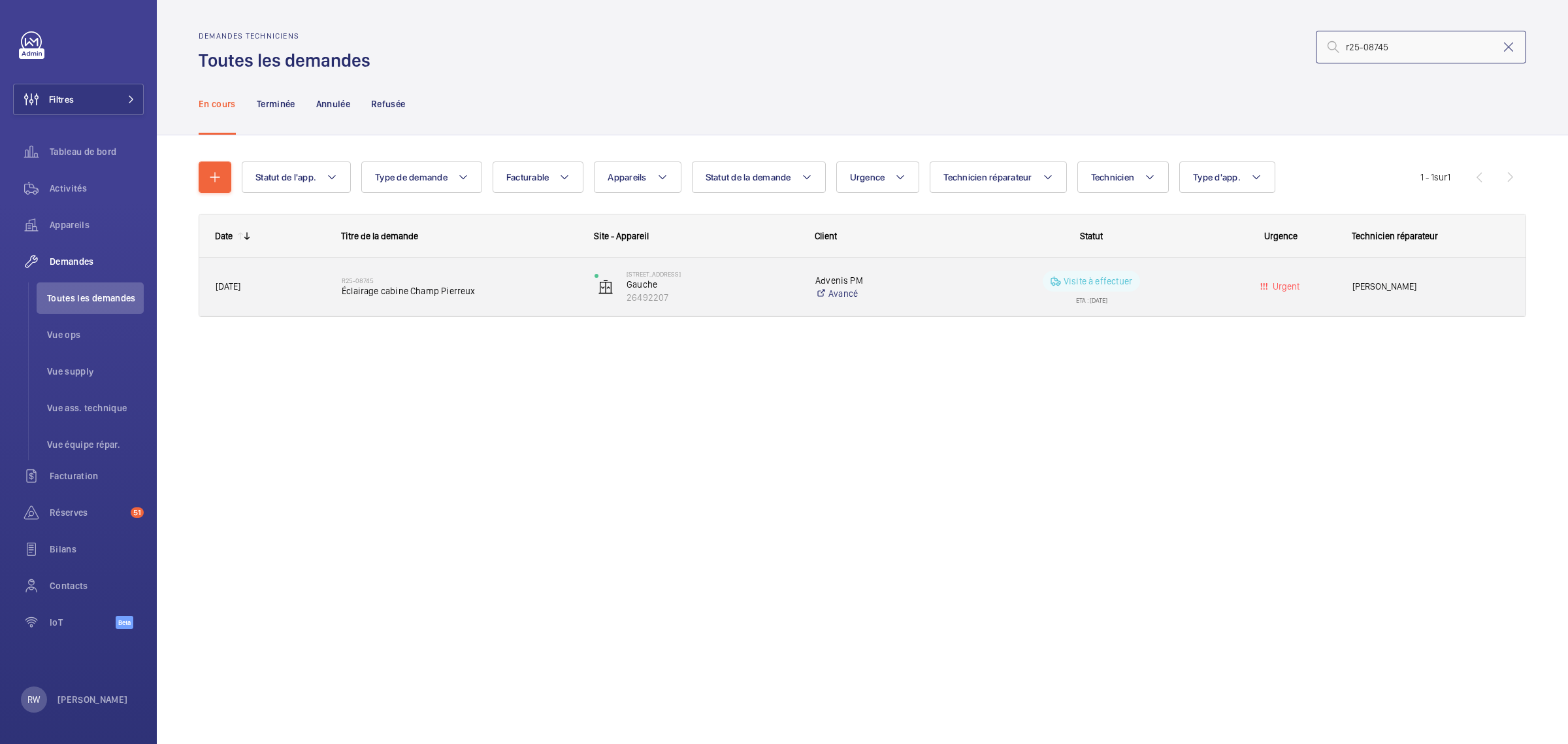
type input "r25-08745"
click at [1182, 284] on wm-front-pills-cell "Visite à effectuer ETA : [DATE]" at bounding box center [1091, 287] width 235 height 33
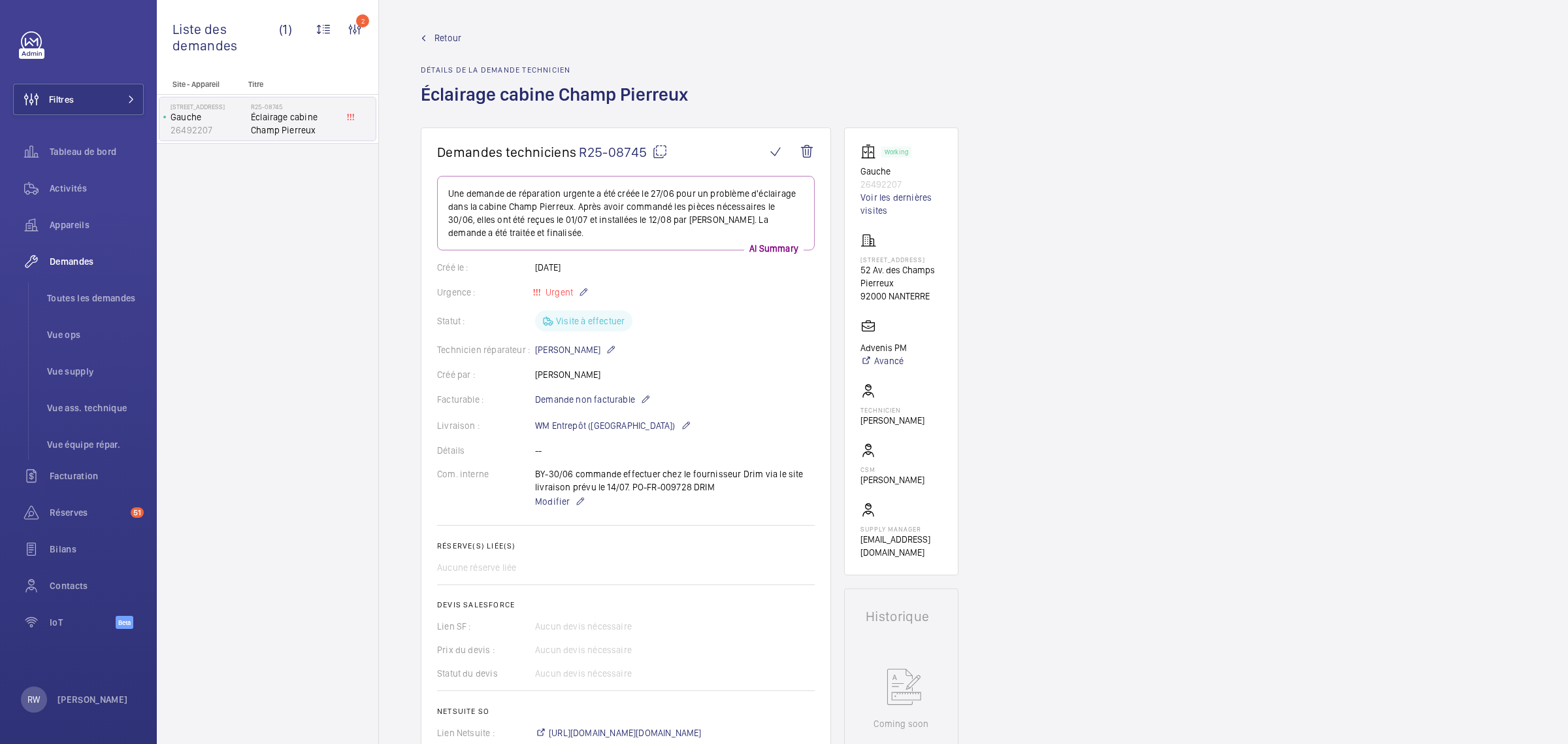
click at [444, 34] on span "Retour" at bounding box center [448, 38] width 27 height 13
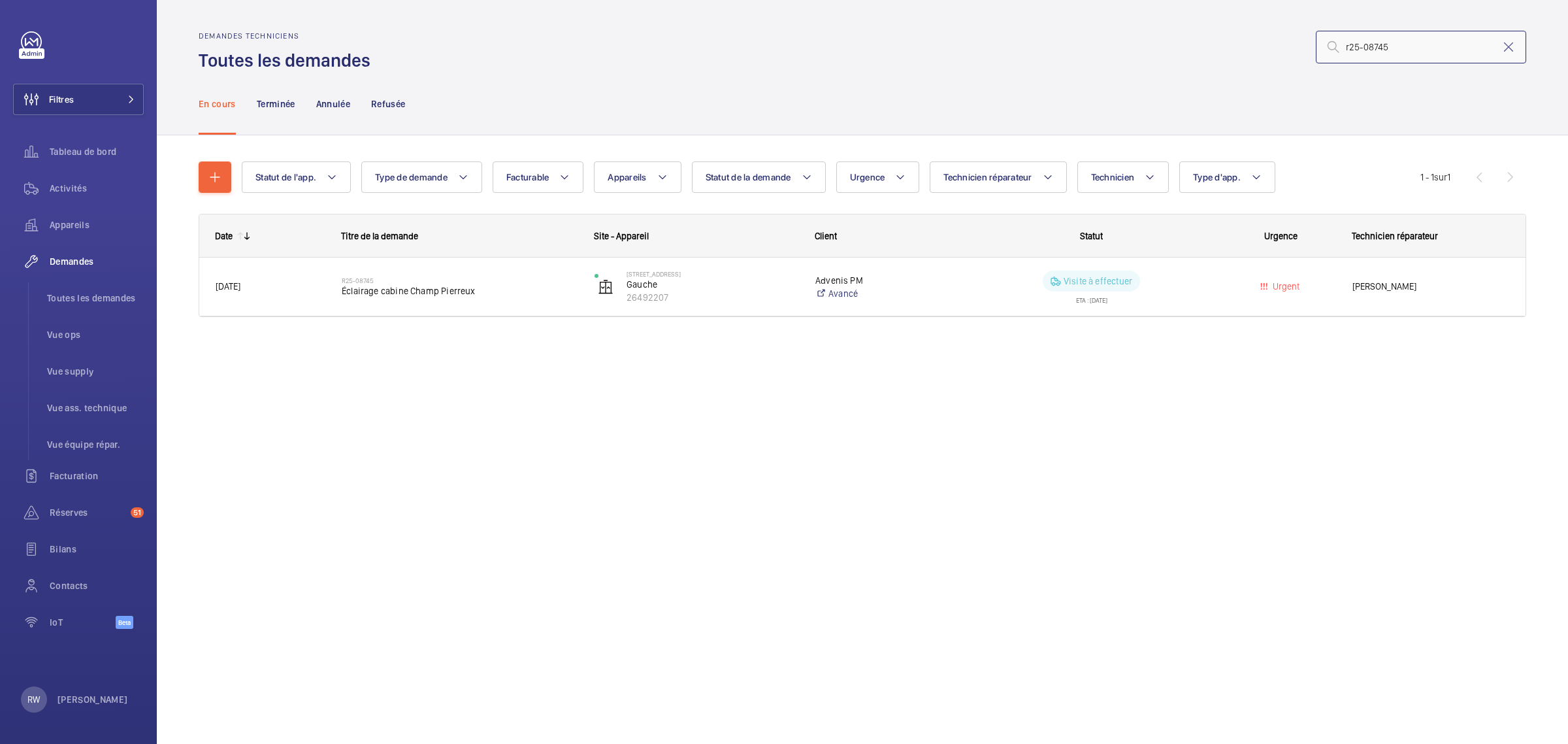
click at [1425, 46] on input "r25-08745" at bounding box center [1421, 47] width 211 height 33
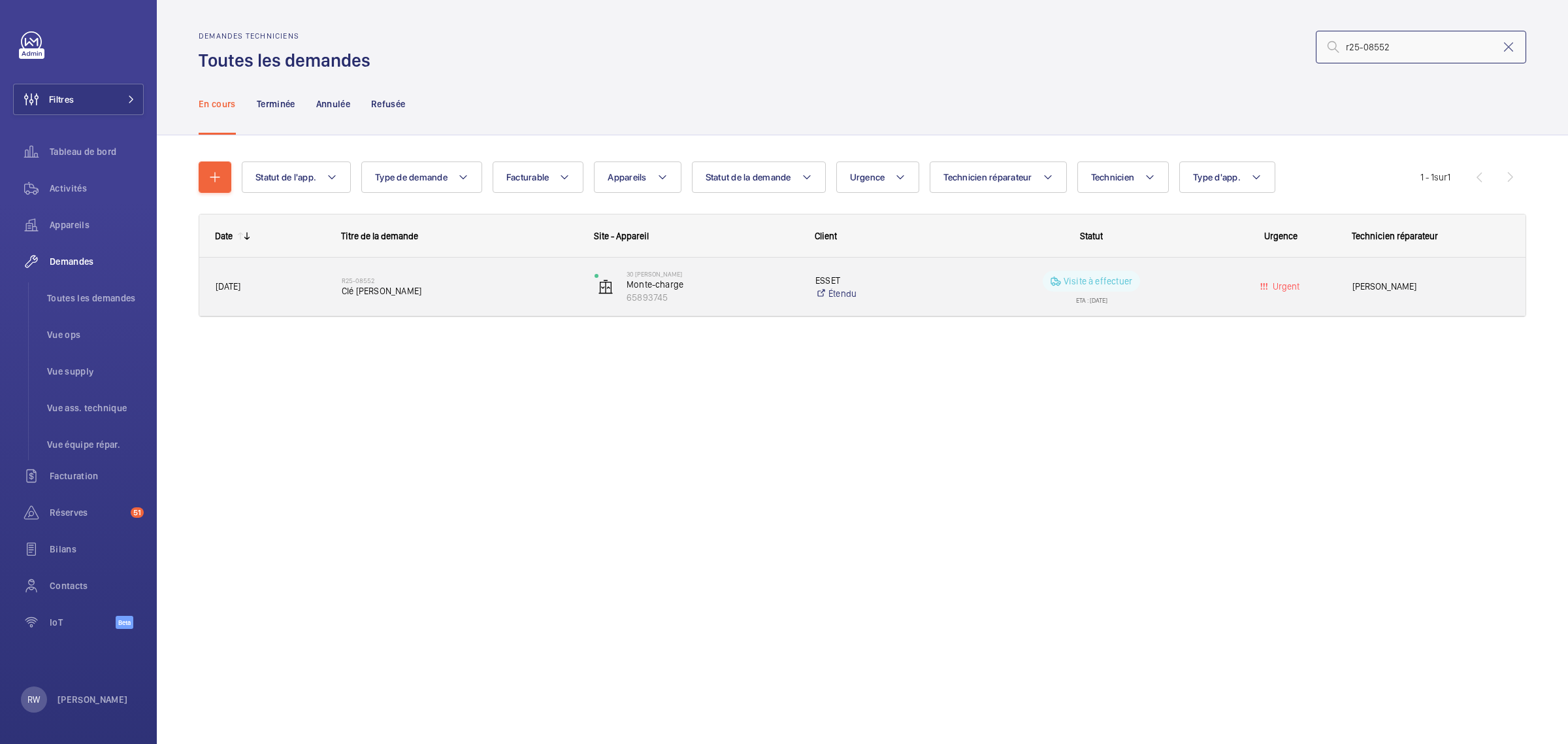
type input "r25-08552"
click at [1174, 279] on wm-front-pills-cell "Visite à effectuer ETA : [DATE]" at bounding box center [1091, 287] width 235 height 33
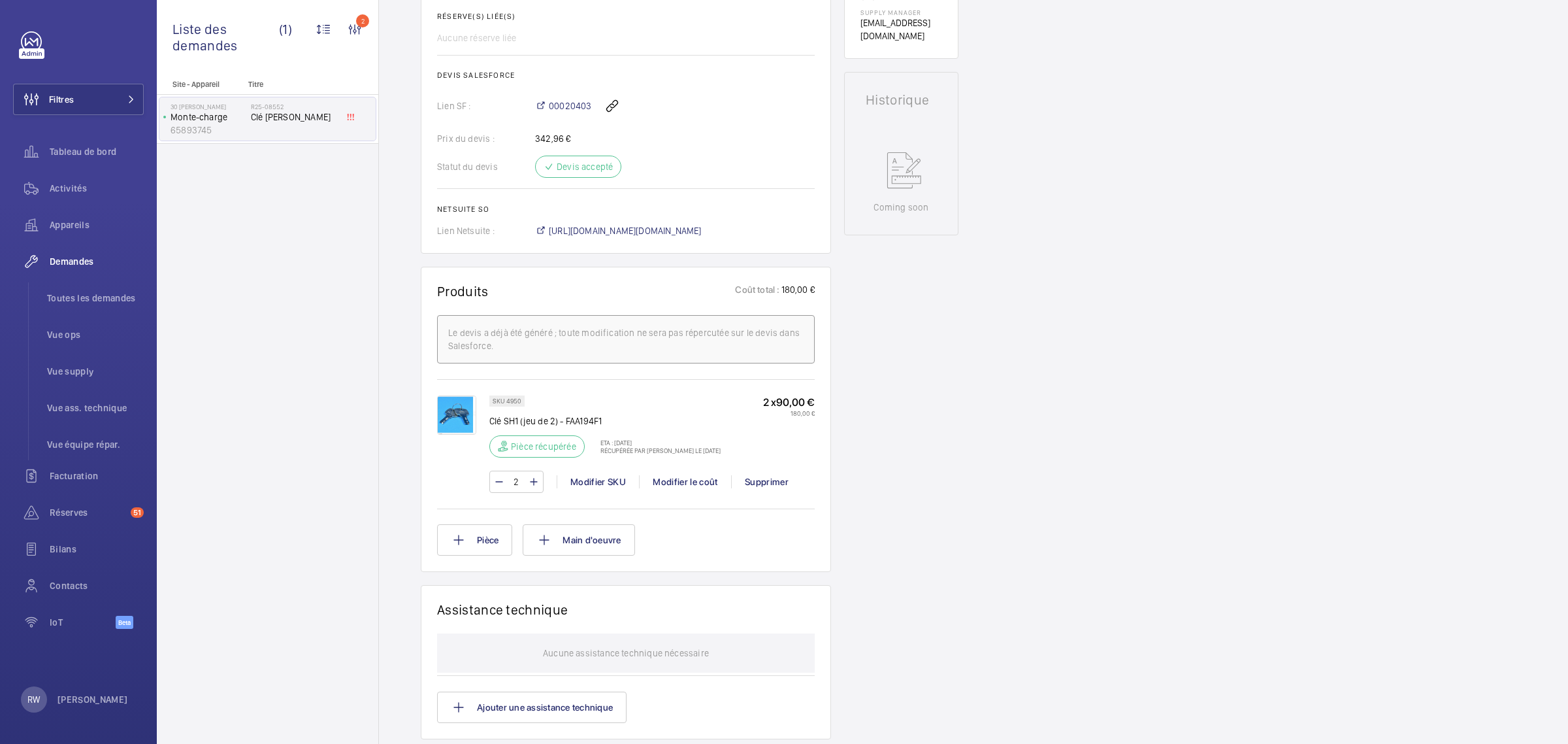
scroll to position [516, 0]
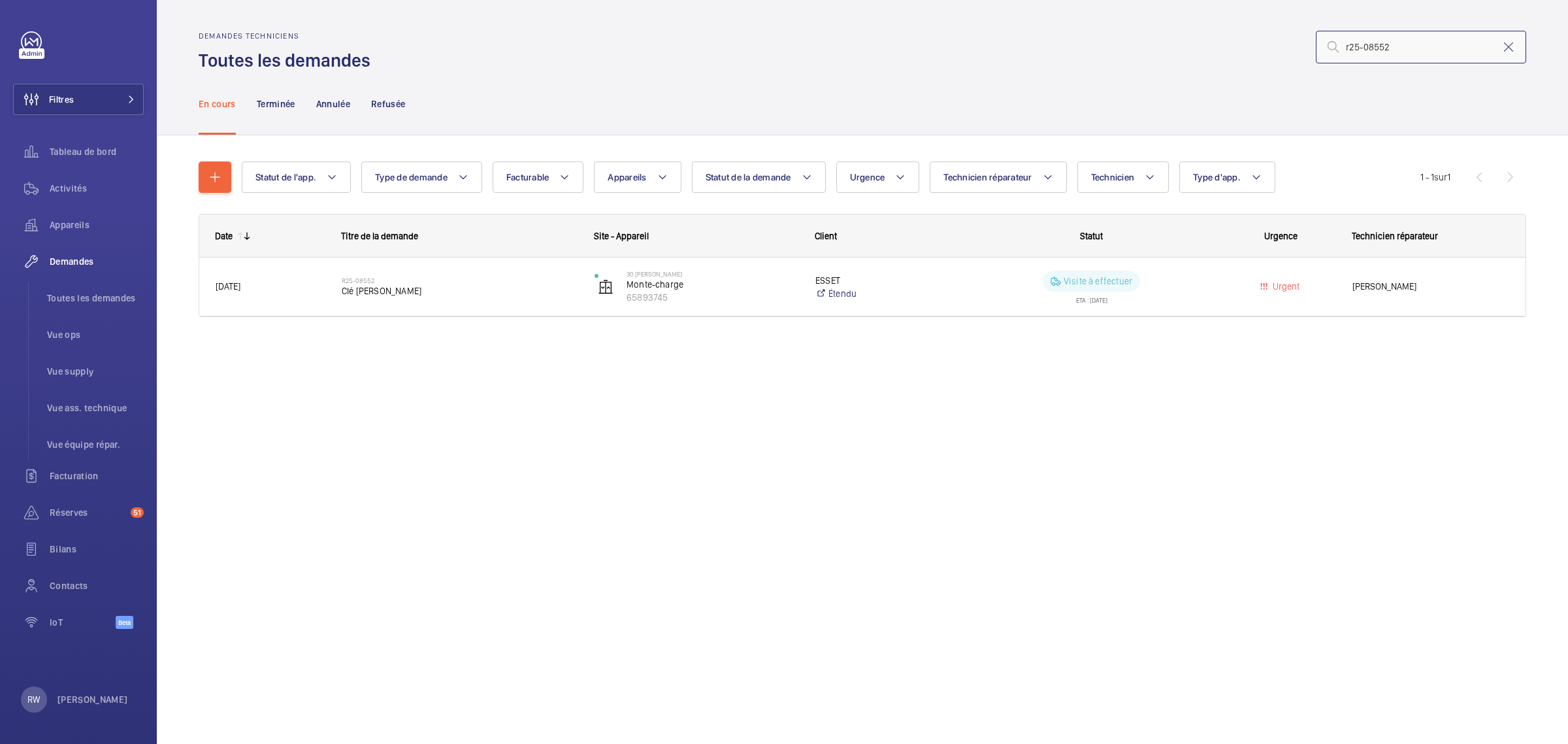
drag, startPoint x: 1397, startPoint y: 58, endPoint x: 1375, endPoint y: 47, distance: 24.6
click at [1375, 47] on input "r25-08552" at bounding box center [1421, 47] width 211 height 33
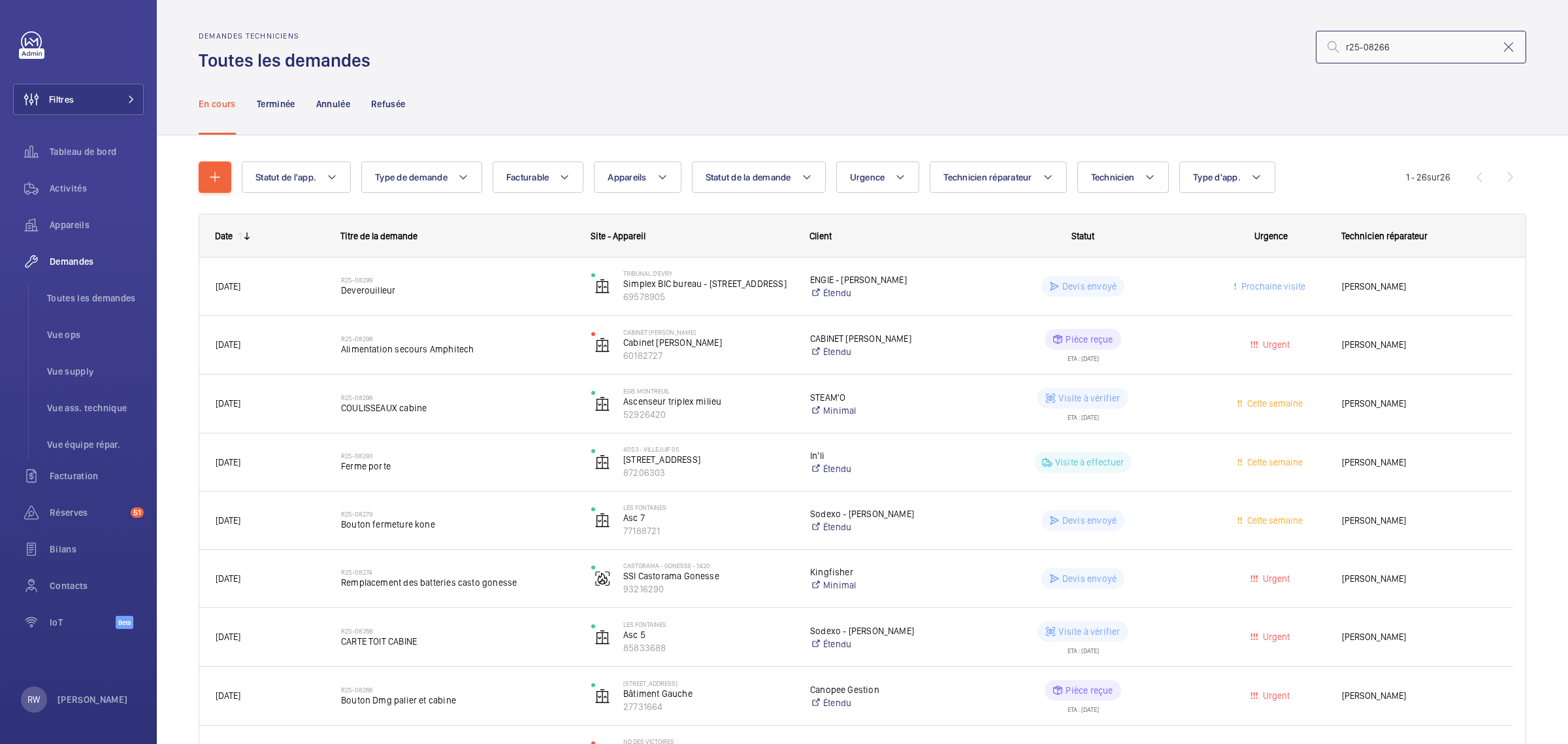
type input "r25-08266"
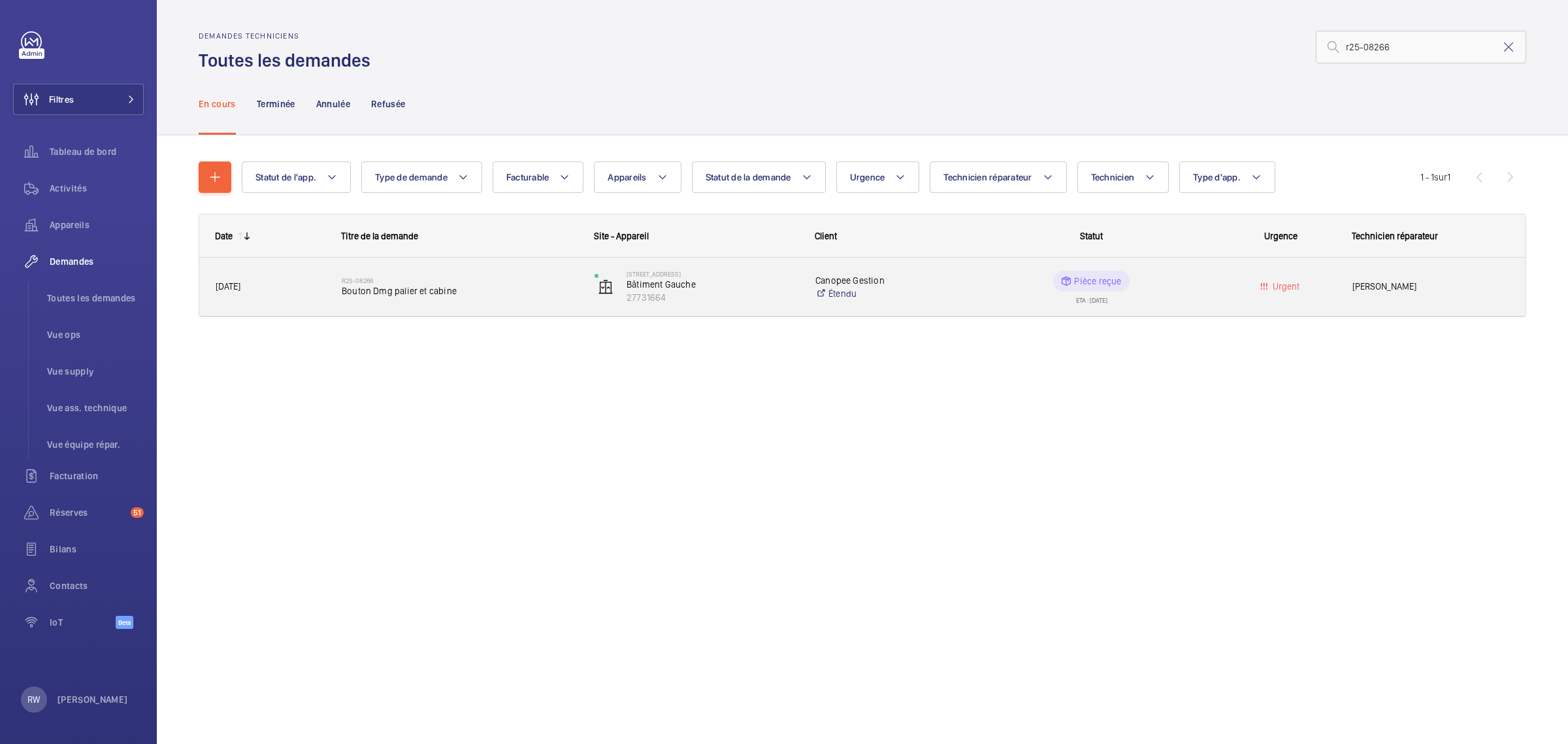
click at [731, 312] on div "[STREET_ADDRESS] 27731664" at bounding box center [688, 287] width 219 height 54
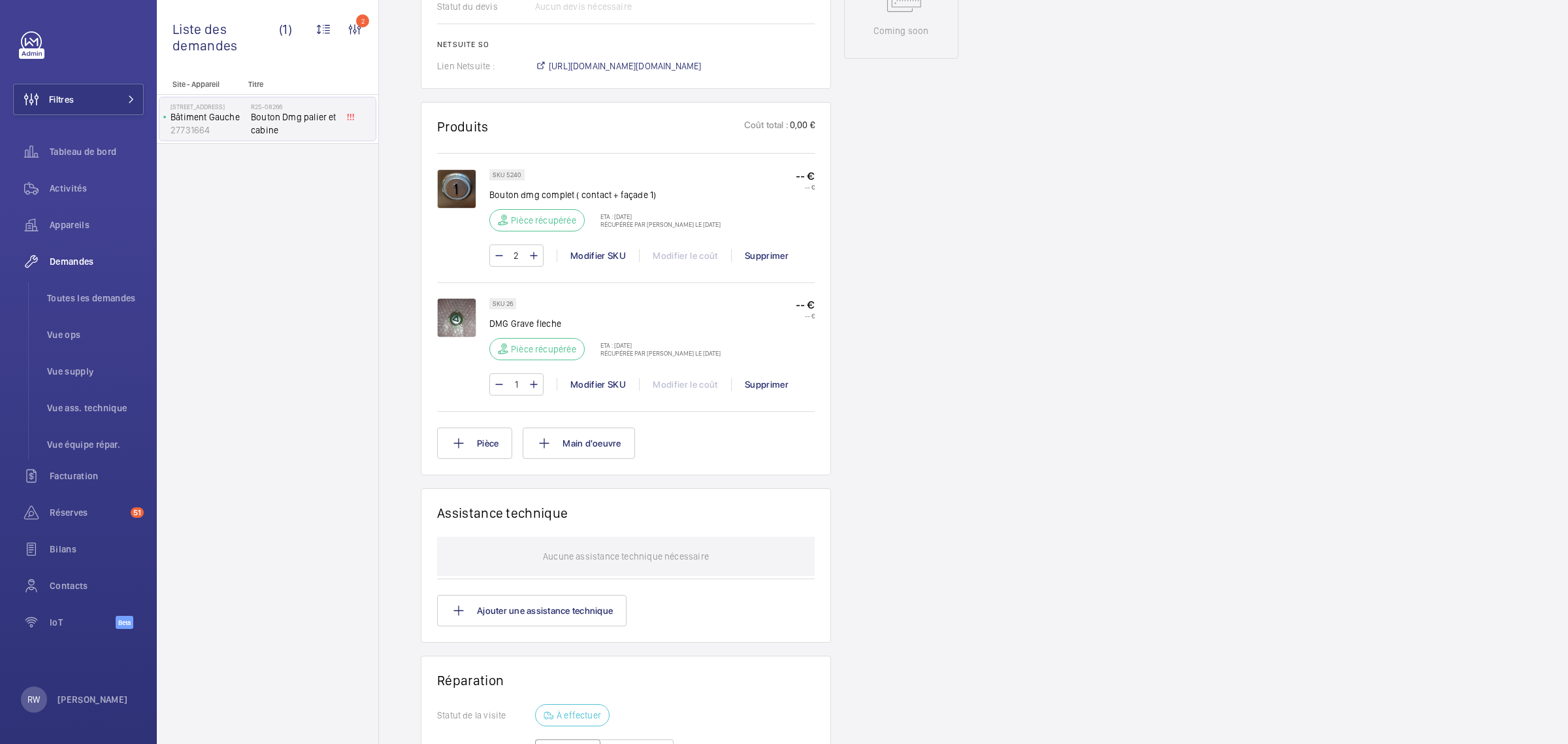
scroll to position [692, 0]
